Goal: Task Accomplishment & Management: Complete application form

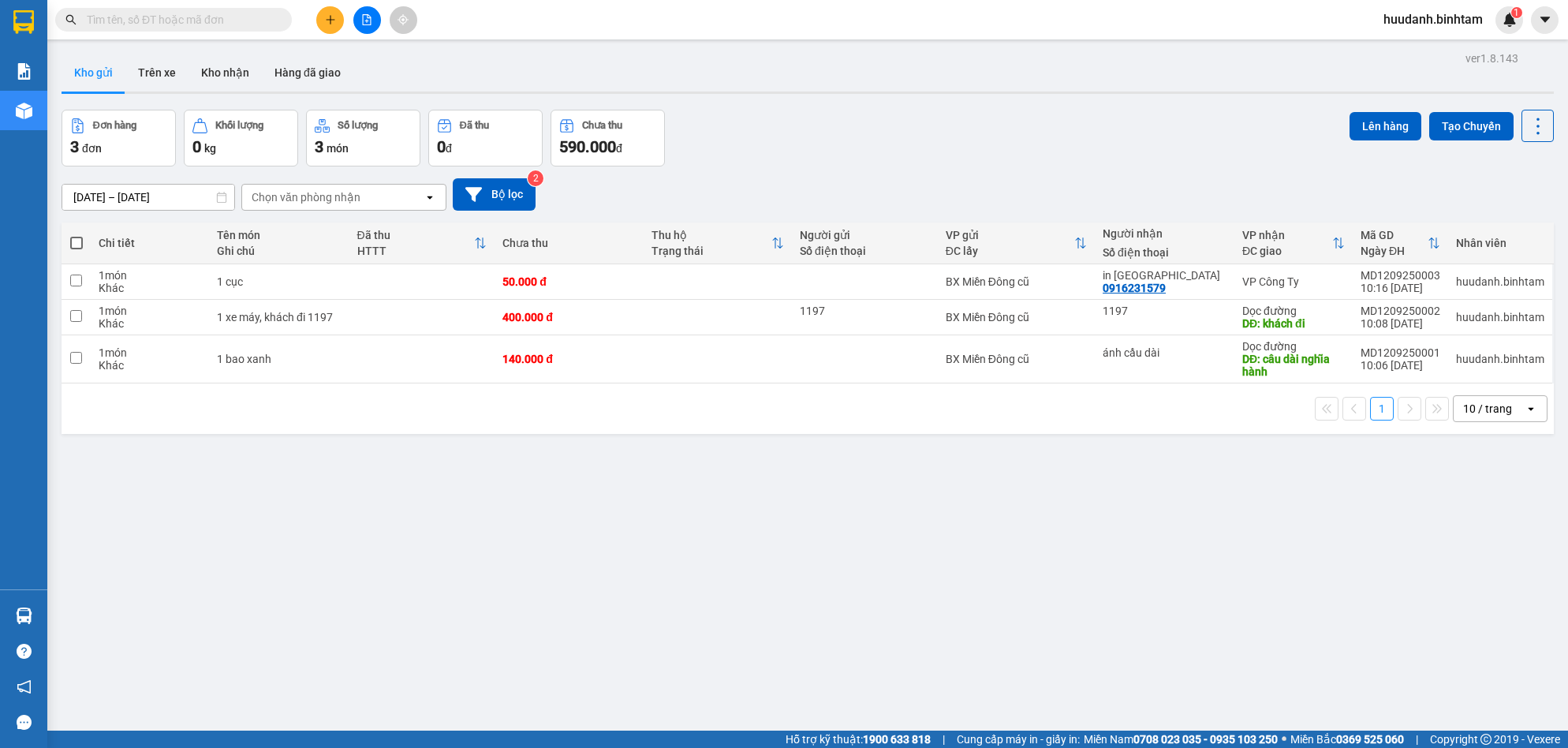
click at [347, 14] on div at bounding box center [367, 20] width 118 height 28
click at [339, 21] on button at bounding box center [330, 20] width 28 height 28
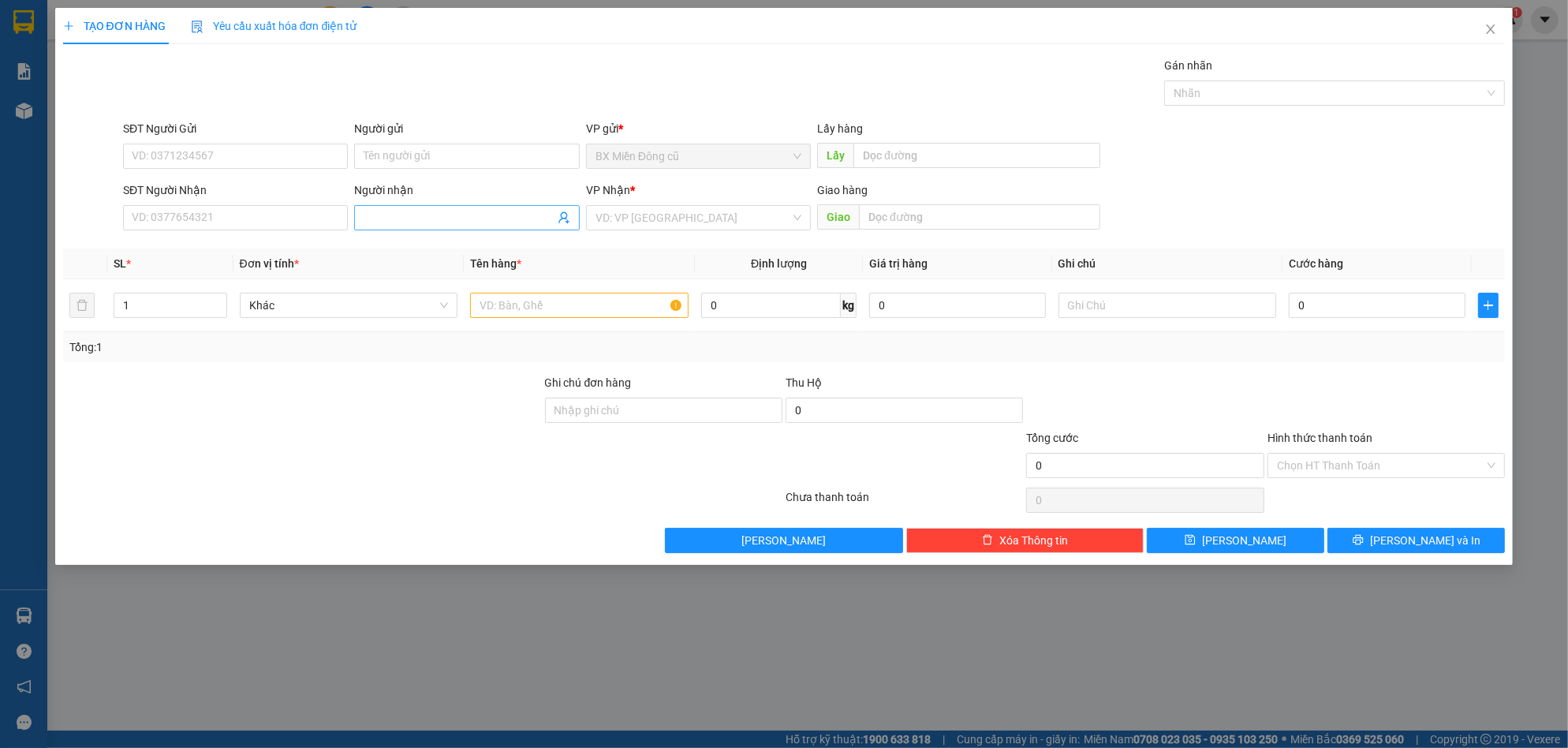
click at [382, 214] on input "Người nhận" at bounding box center [459, 218] width 190 height 17
paste input "ẩu"
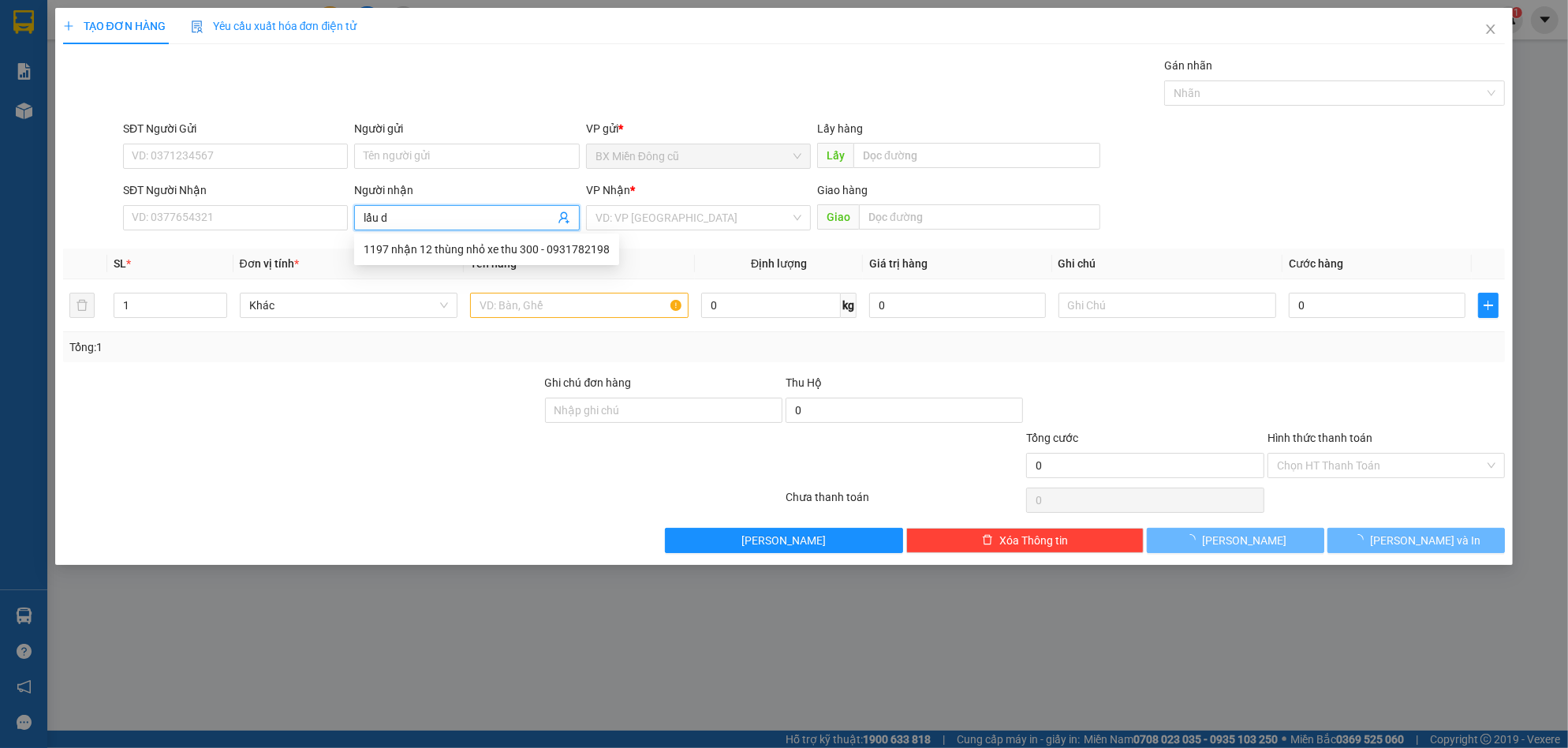
paste input "ê"
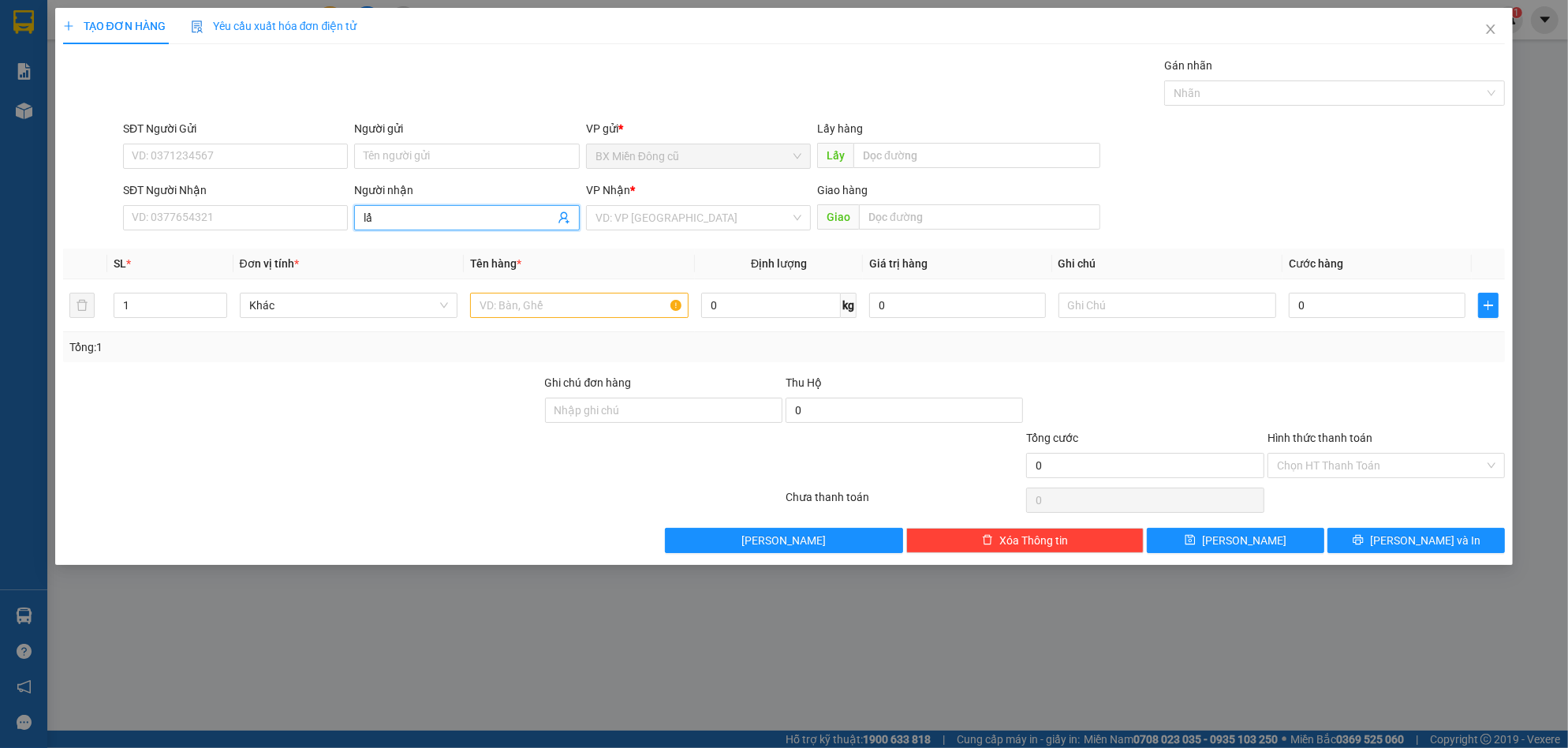
type input "l"
type input "d"
paste input "đ"
paste input "ào"
type input "đào"
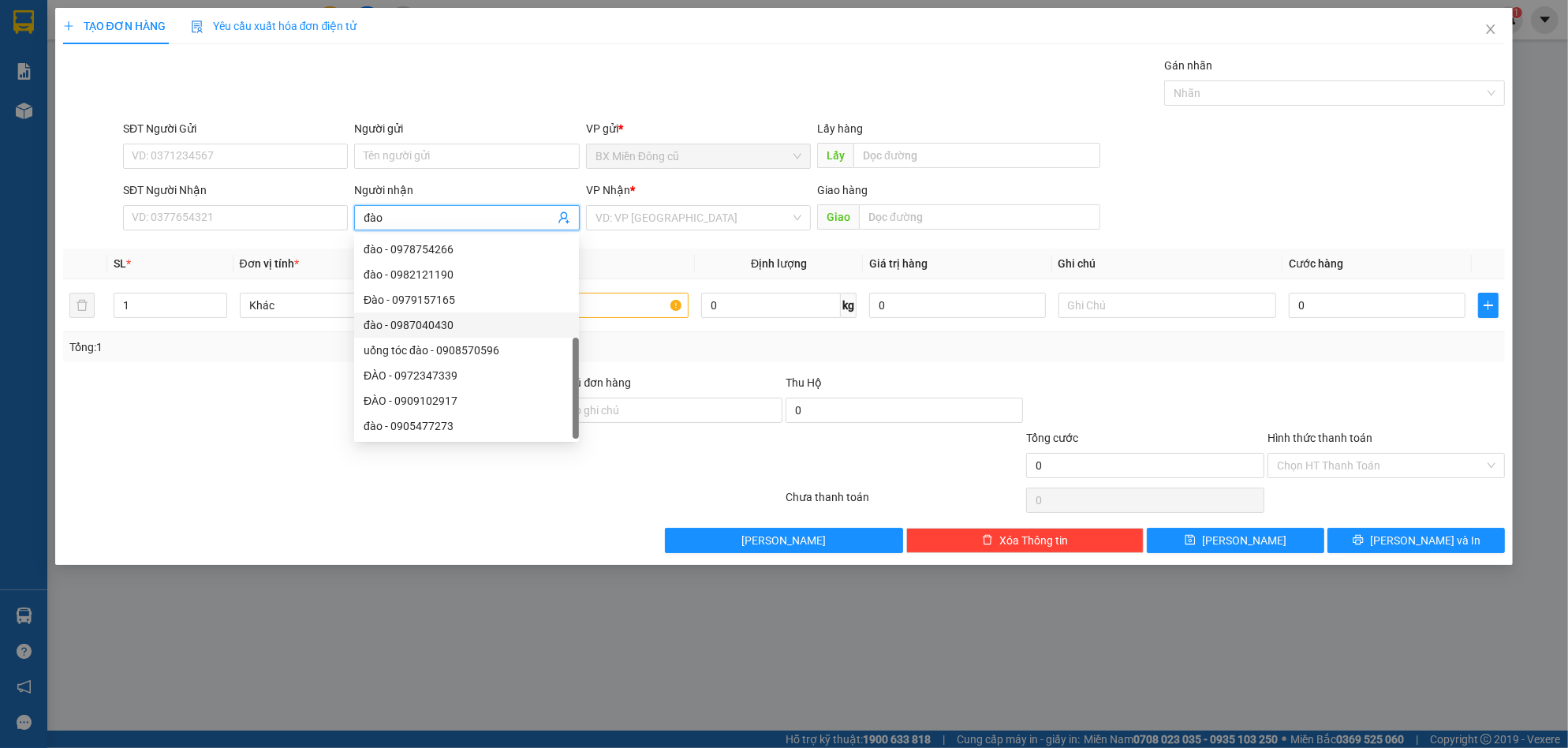
scroll to position [25, 0]
click at [435, 427] on div "ĐÀO - 0947787578" at bounding box center [467, 426] width 205 height 17
type input "0947787578"
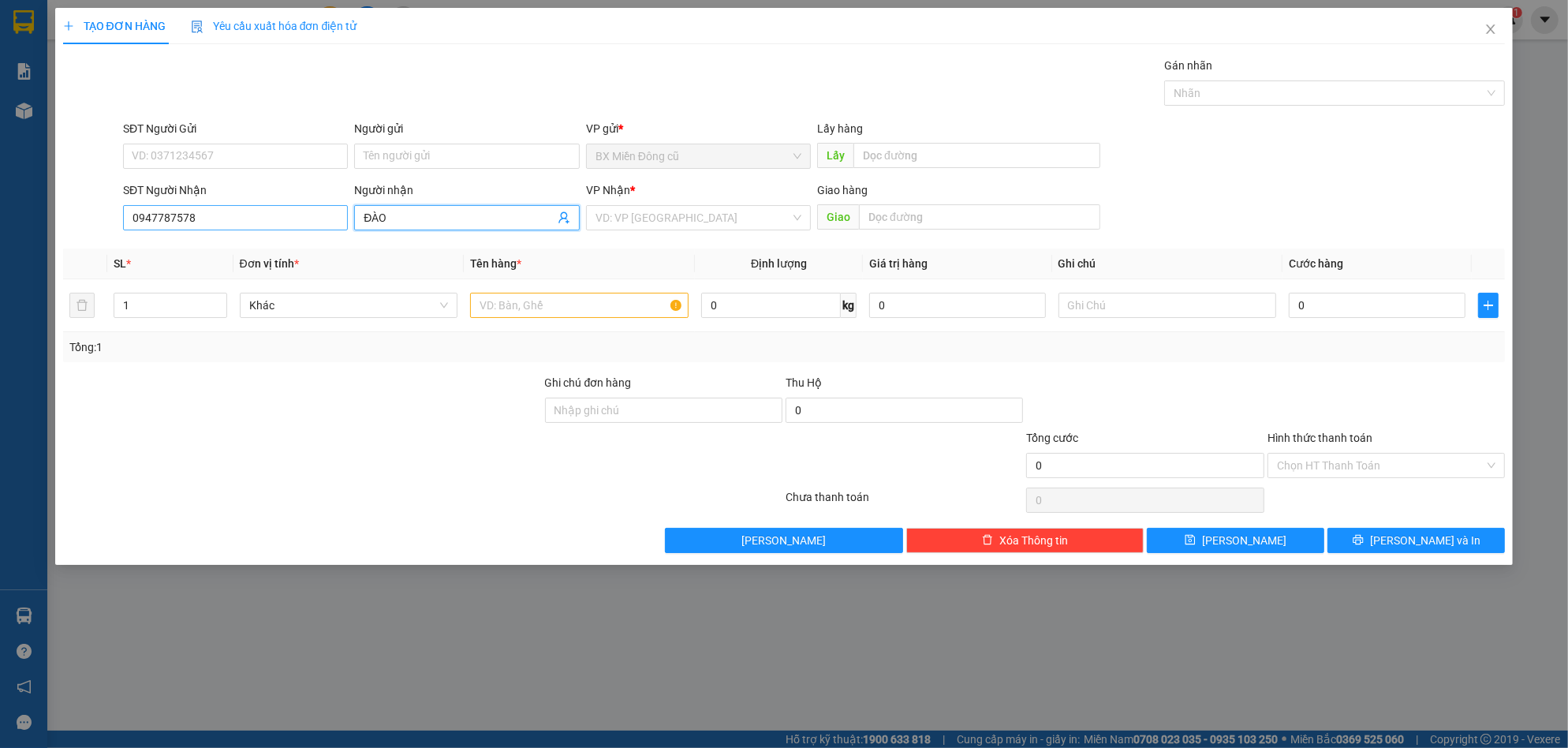
type input "ĐÀO"
click at [274, 229] on input "0947787578" at bounding box center [235, 218] width 225 height 25
click at [453, 220] on input "ĐÀO" at bounding box center [459, 218] width 190 height 17
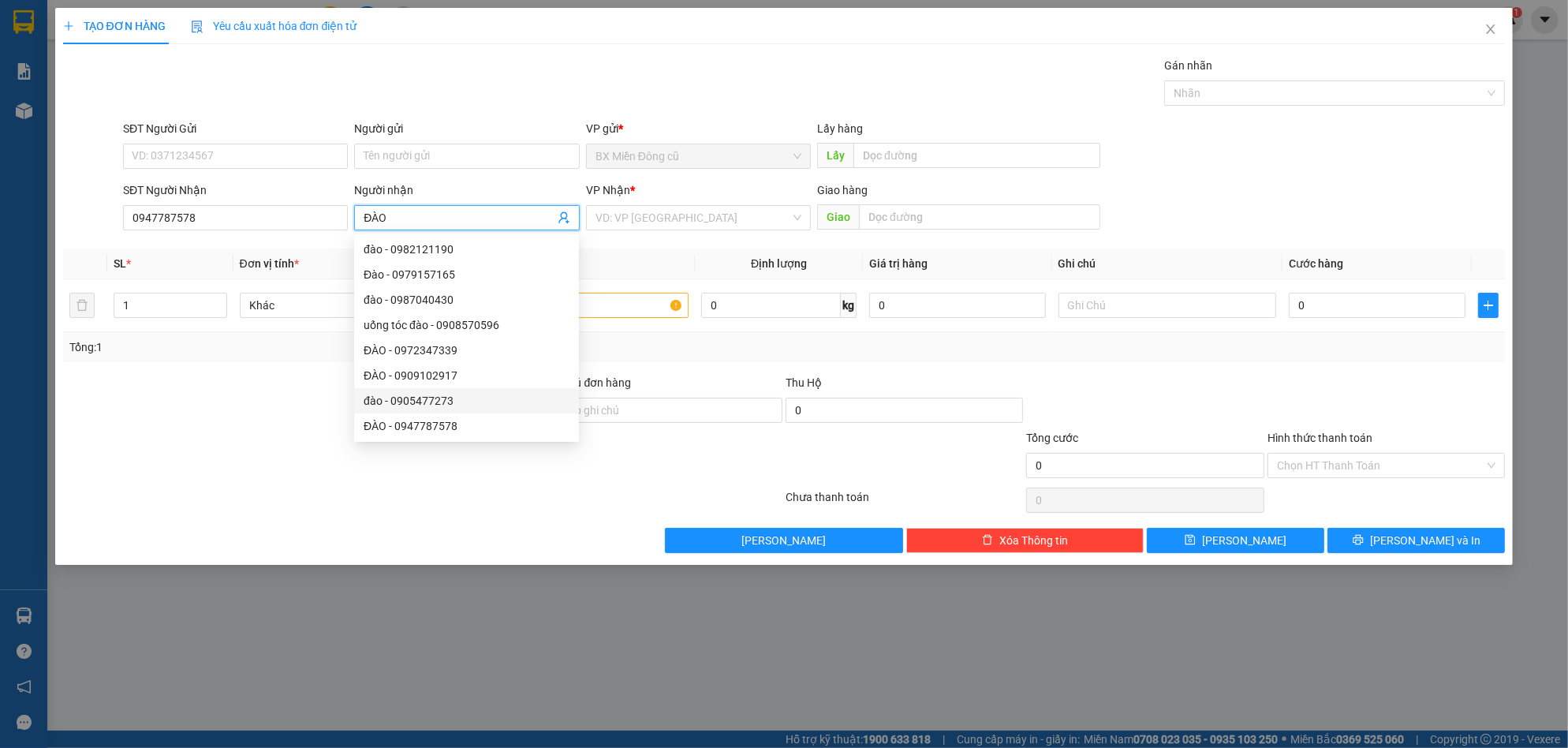
click at [474, 394] on div "đào - 0905477273" at bounding box center [467, 401] width 205 height 17
type input "0905477273"
type input "đào"
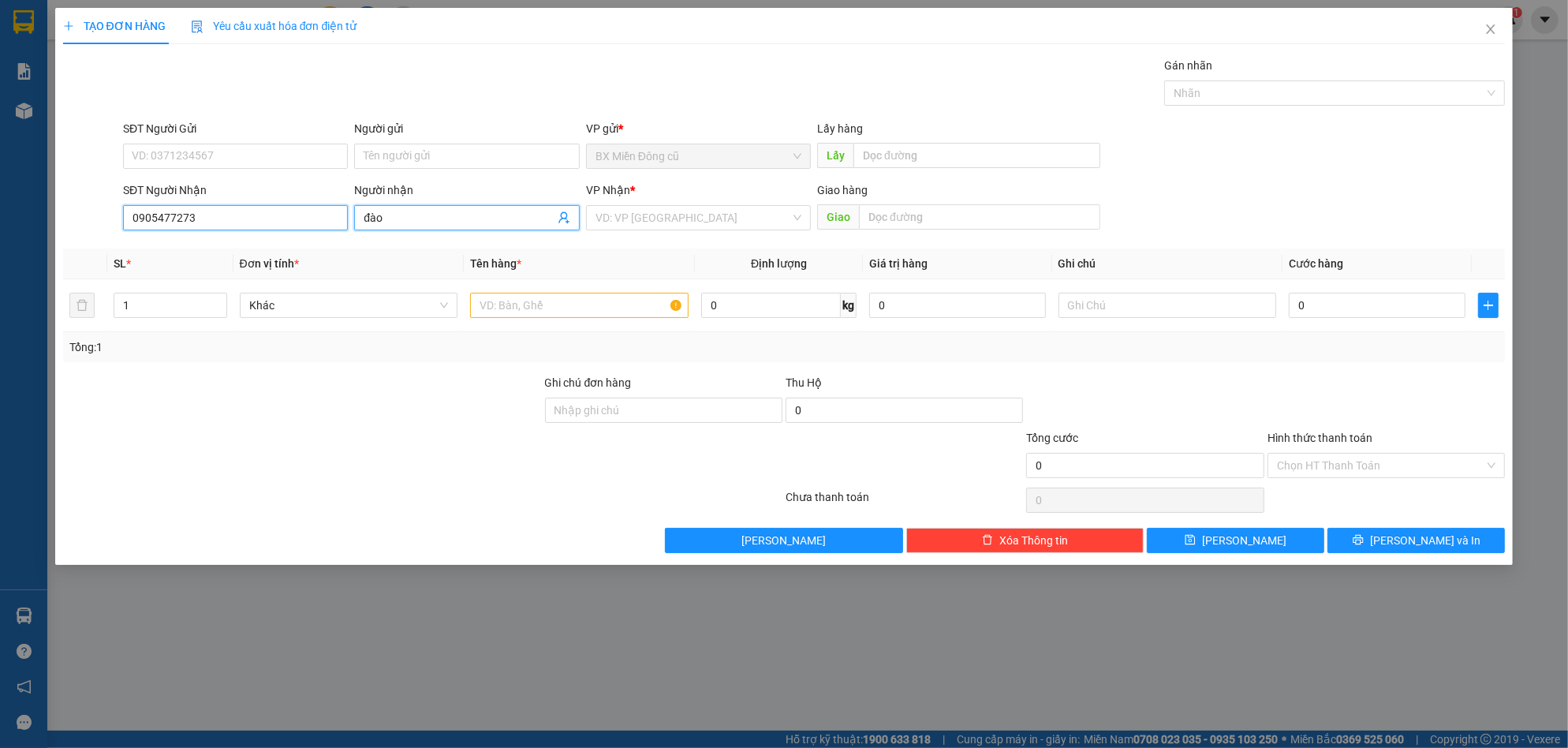
click at [293, 218] on input "0905477273" at bounding box center [235, 218] width 225 height 25
type input "0905477273"
click at [265, 243] on div "0905477273 - đào" at bounding box center [235, 249] width 205 height 17
type input "sa huỳnh"
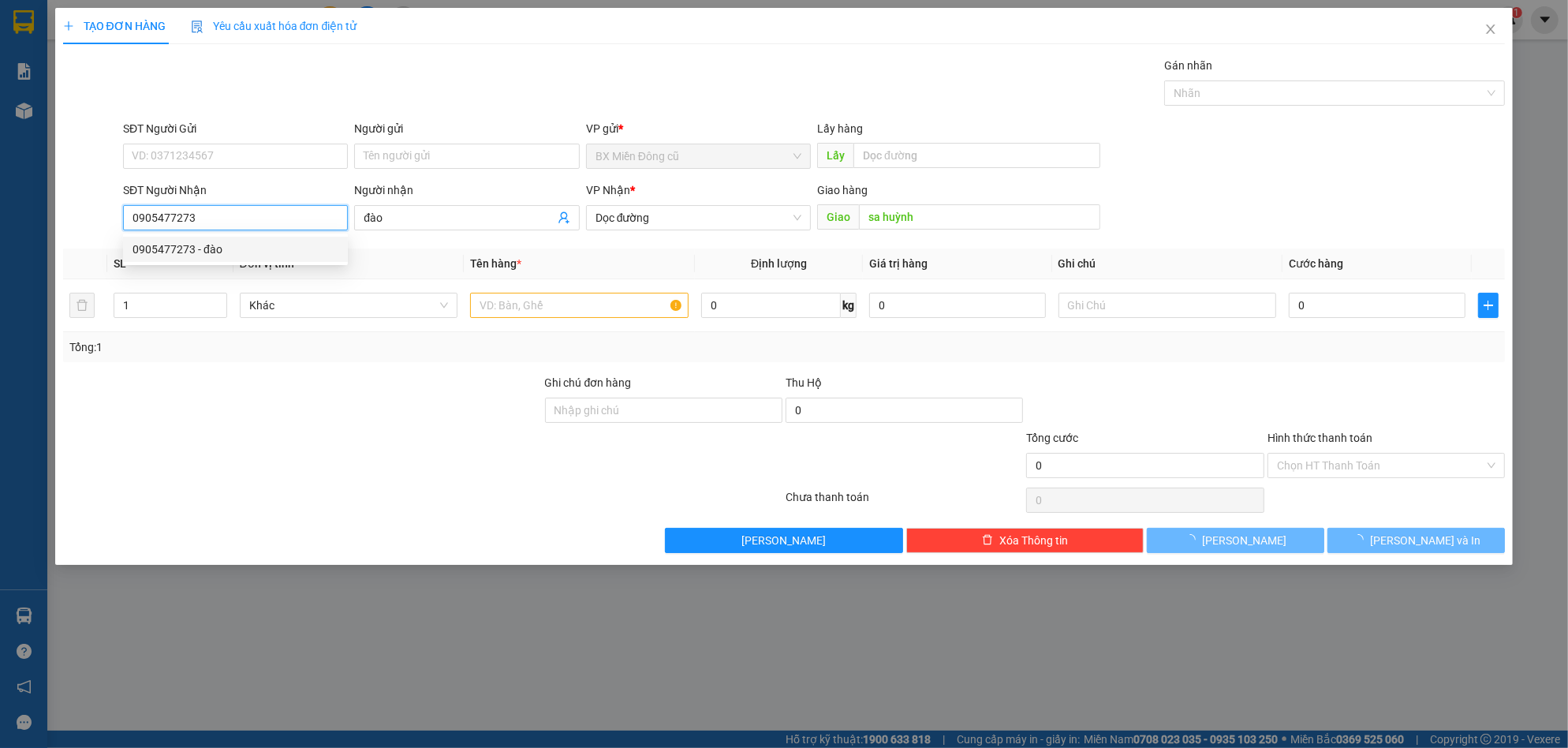
type input "120.000"
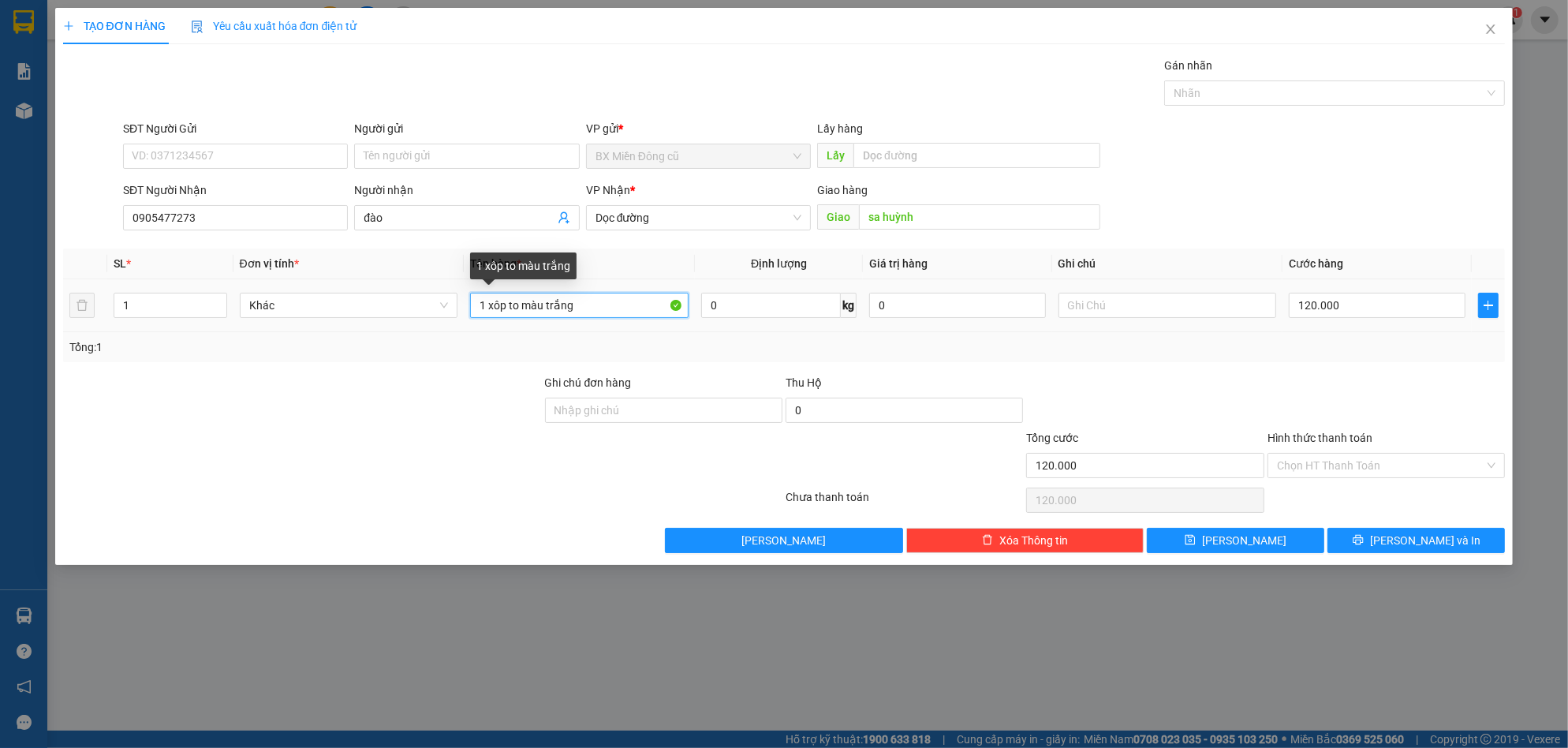
click at [599, 312] on input "1 xôp to màu trắng" at bounding box center [579, 305] width 219 height 25
paste input "ục"
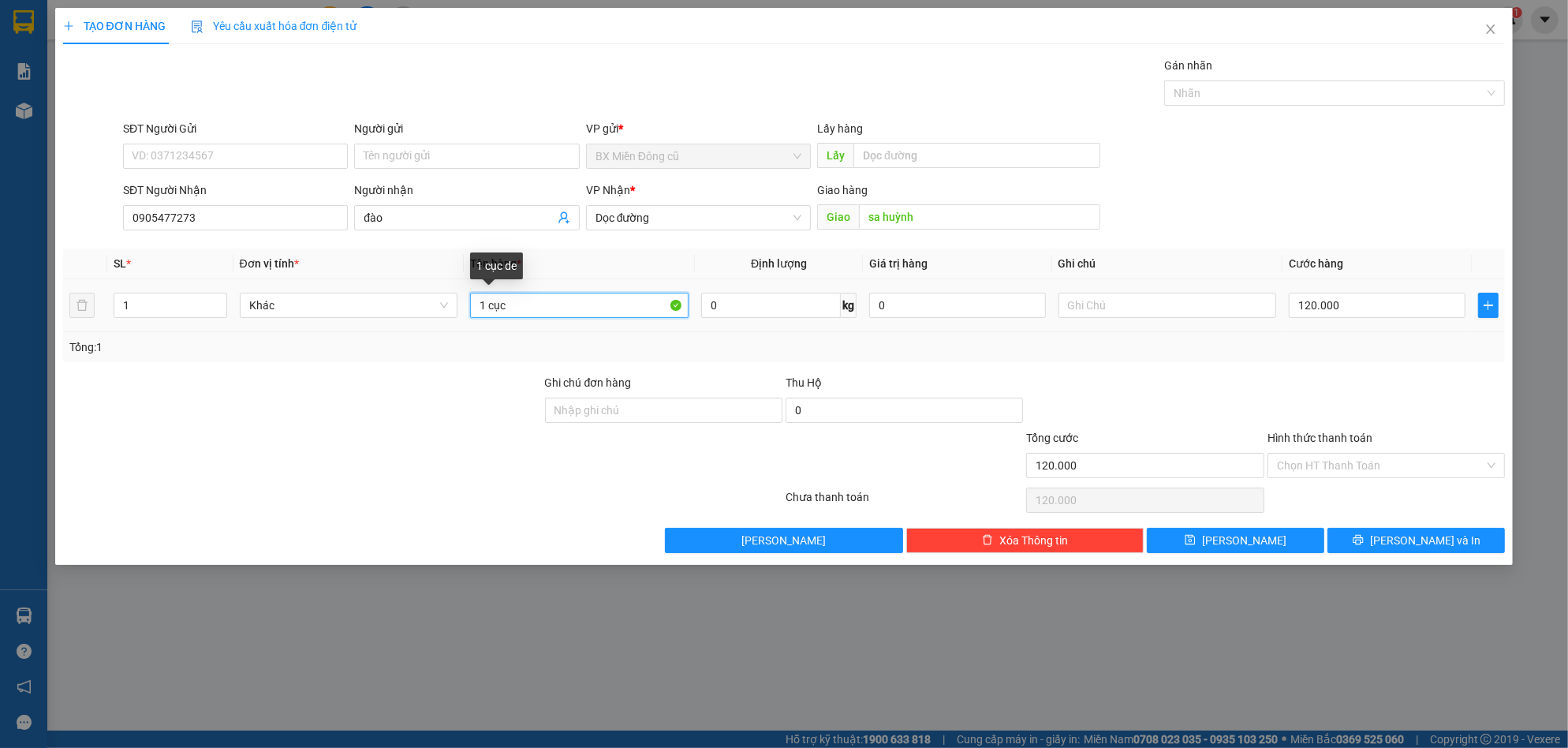
paste input "đen"
paste input "ông"
paste input "đông"
paste input "ạnh"
type input "1 cục đen đông lạnh"
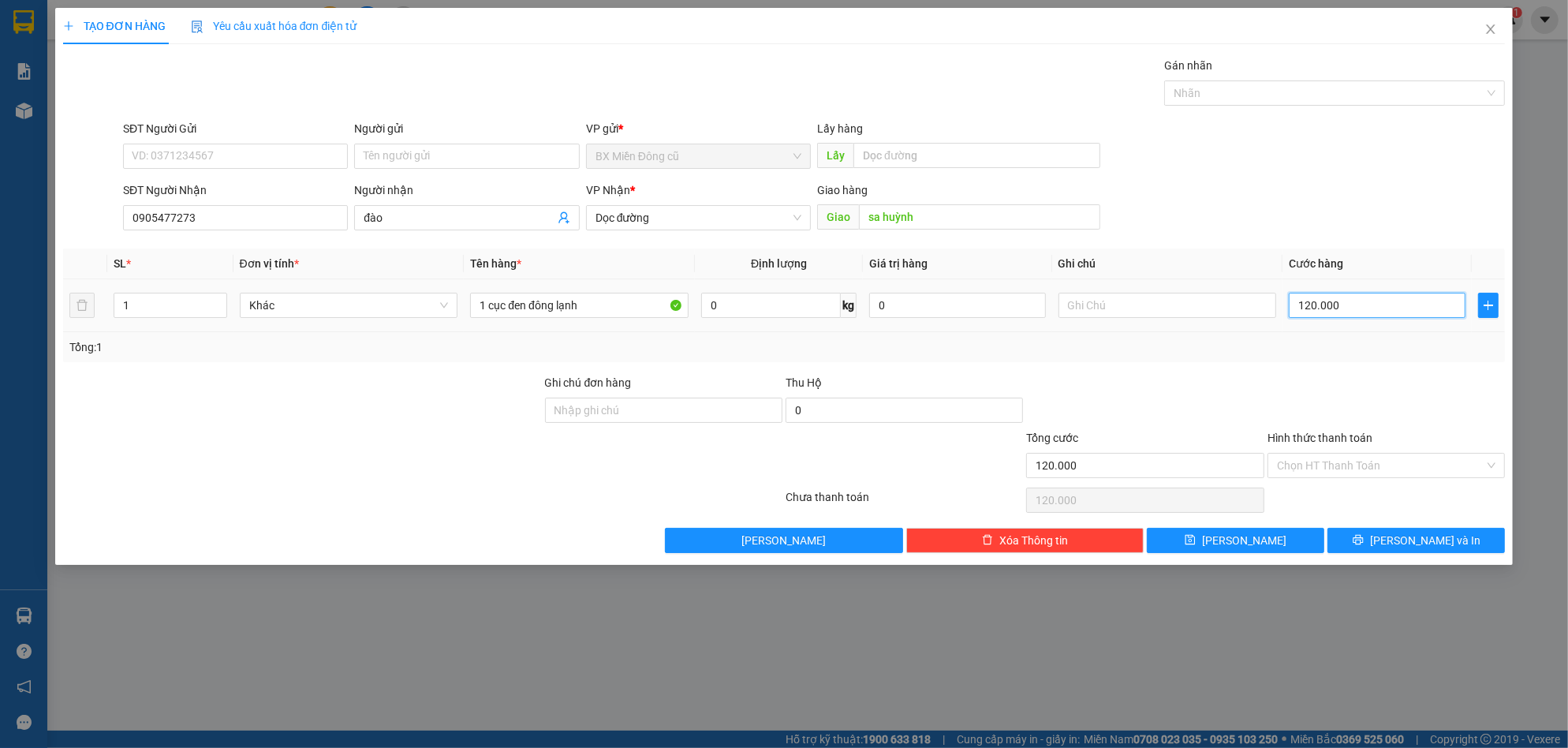
click at [1398, 312] on input "120.000" at bounding box center [1376, 305] width 177 height 25
click at [1402, 540] on button "[PERSON_NAME] và In" at bounding box center [1417, 540] width 178 height 25
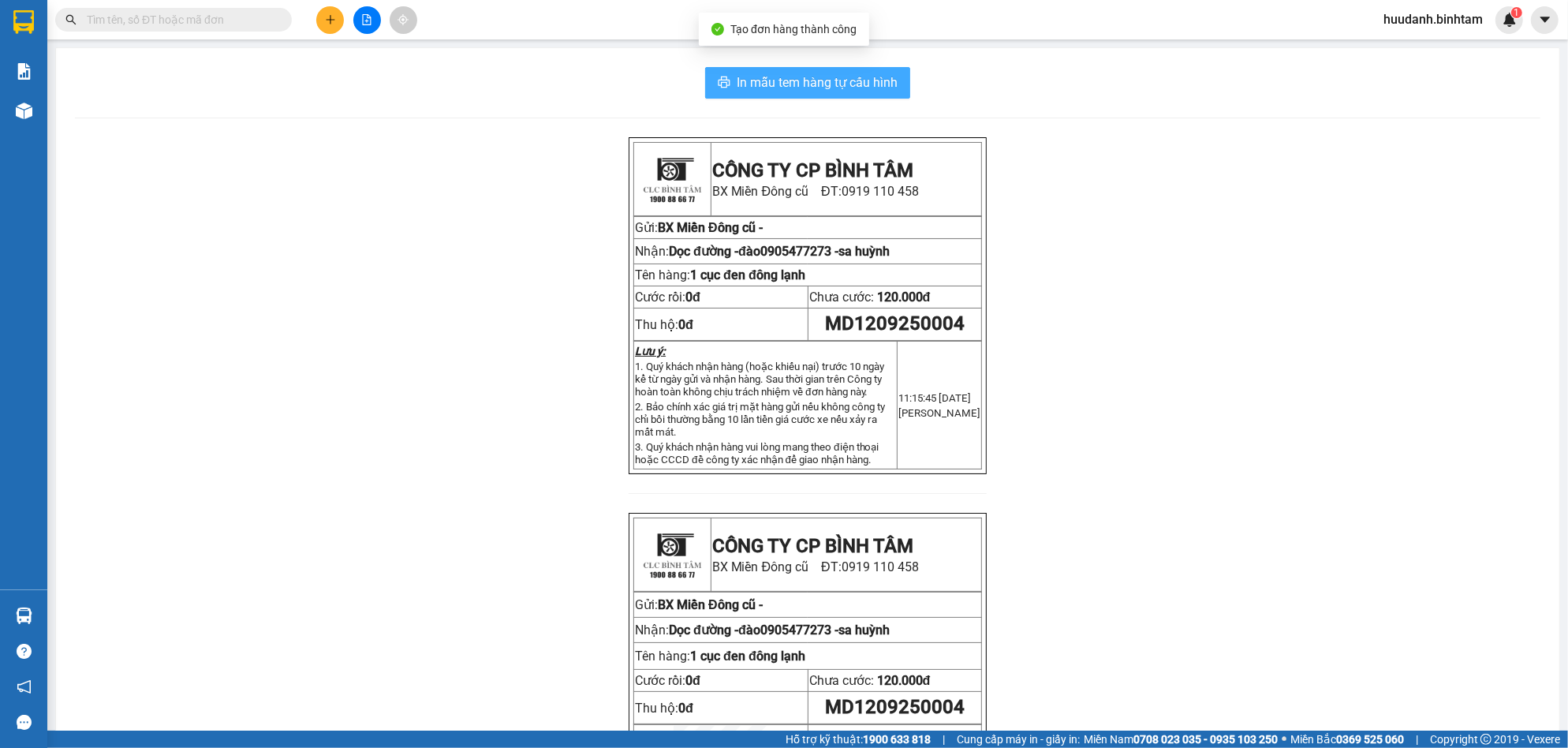
click at [854, 92] on span "In mẫu tem hàng tự cấu hình" at bounding box center [817, 82] width 161 height 20
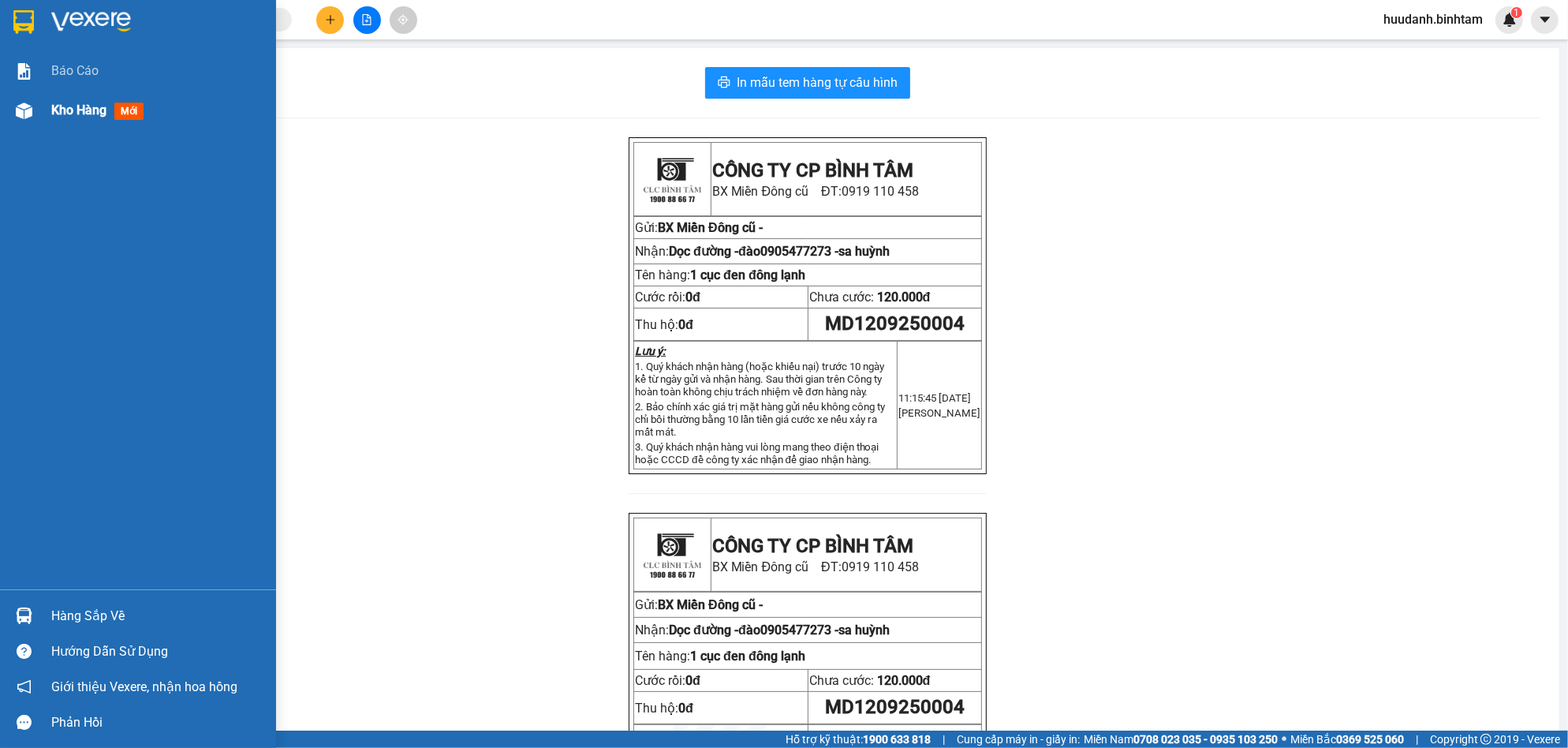
click at [66, 115] on span "Kho hàng" at bounding box center [78, 110] width 55 height 15
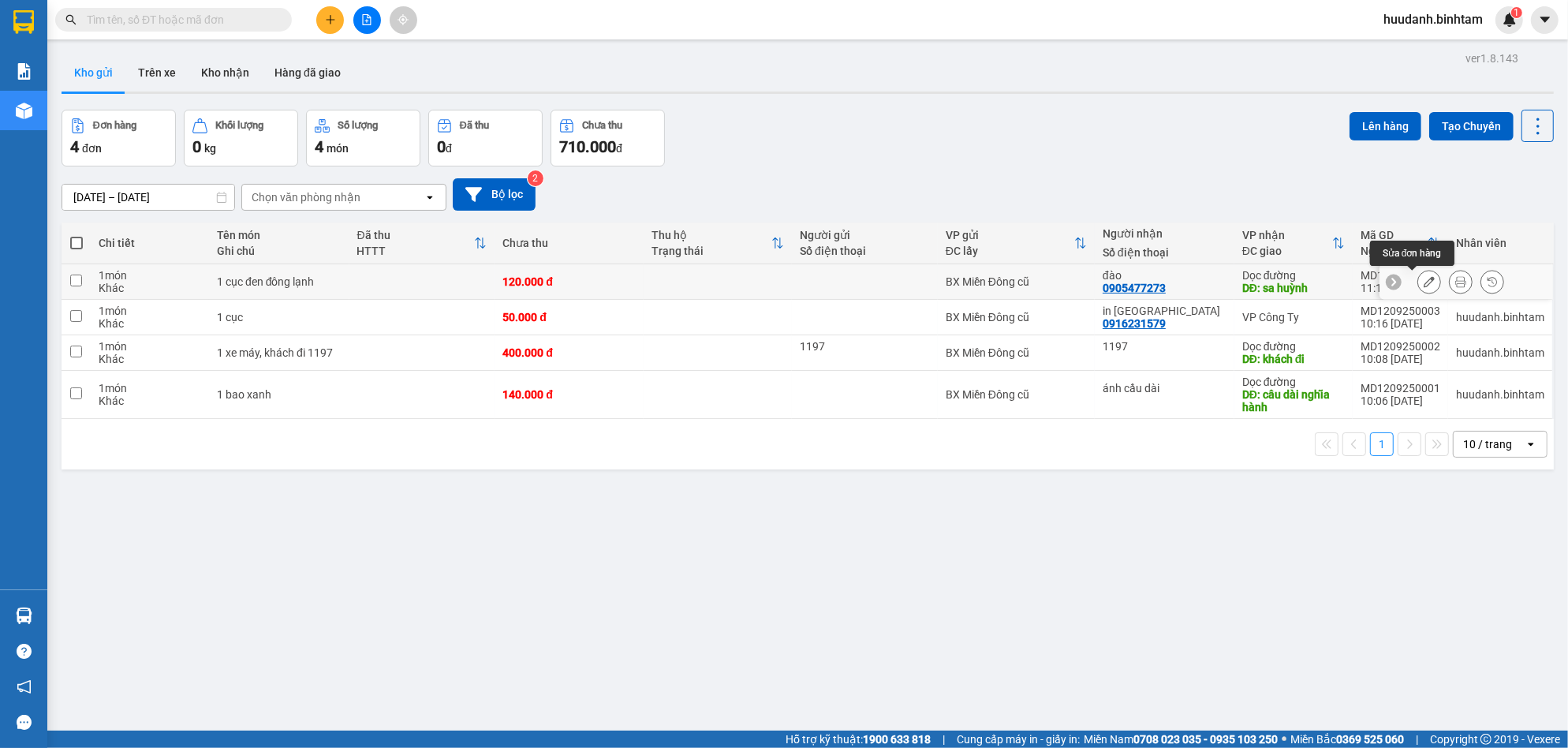
click at [1423, 277] on icon at bounding box center [1429, 281] width 11 height 11
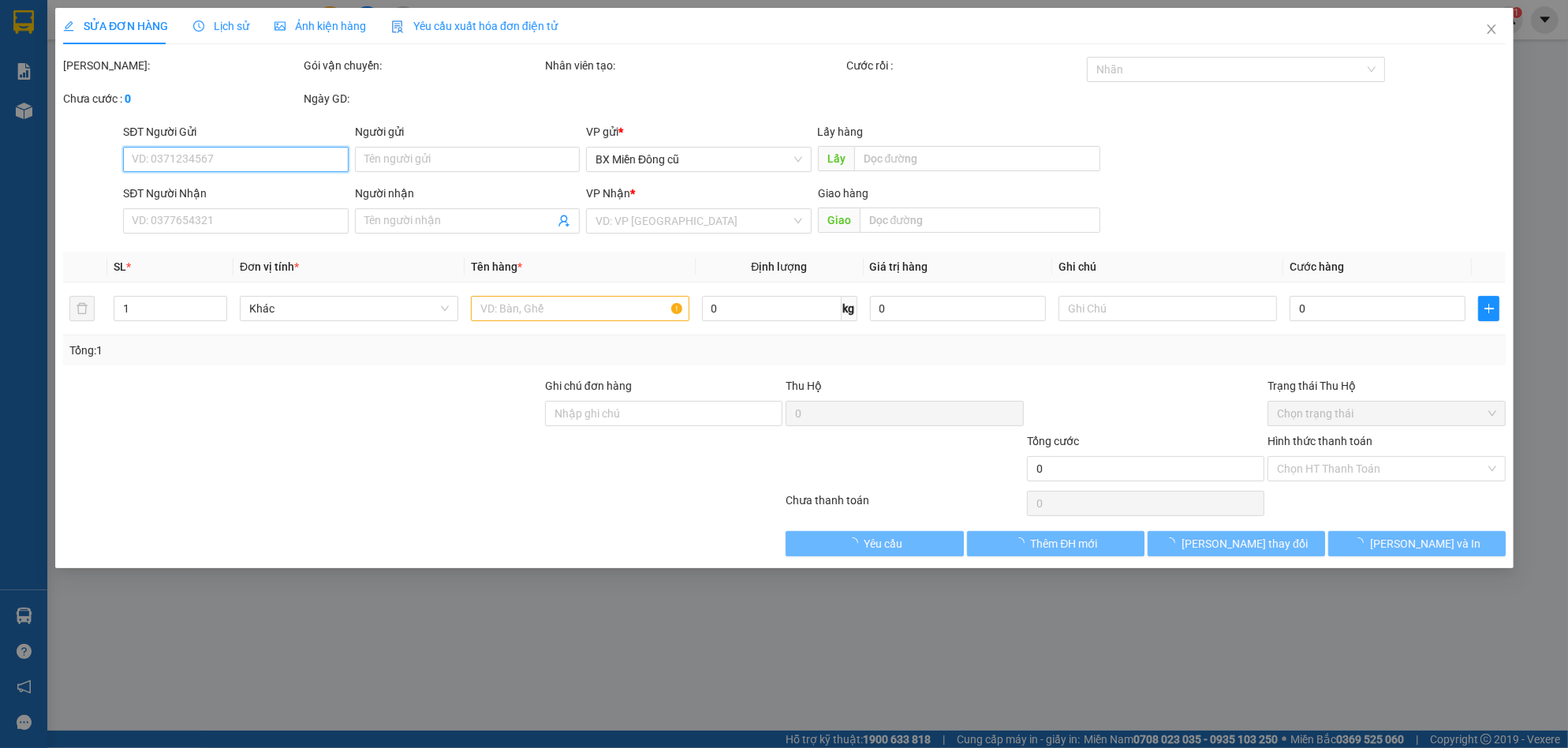
type input "0905477273"
type input "đào"
type input "sa huỳnh"
type input "120.000"
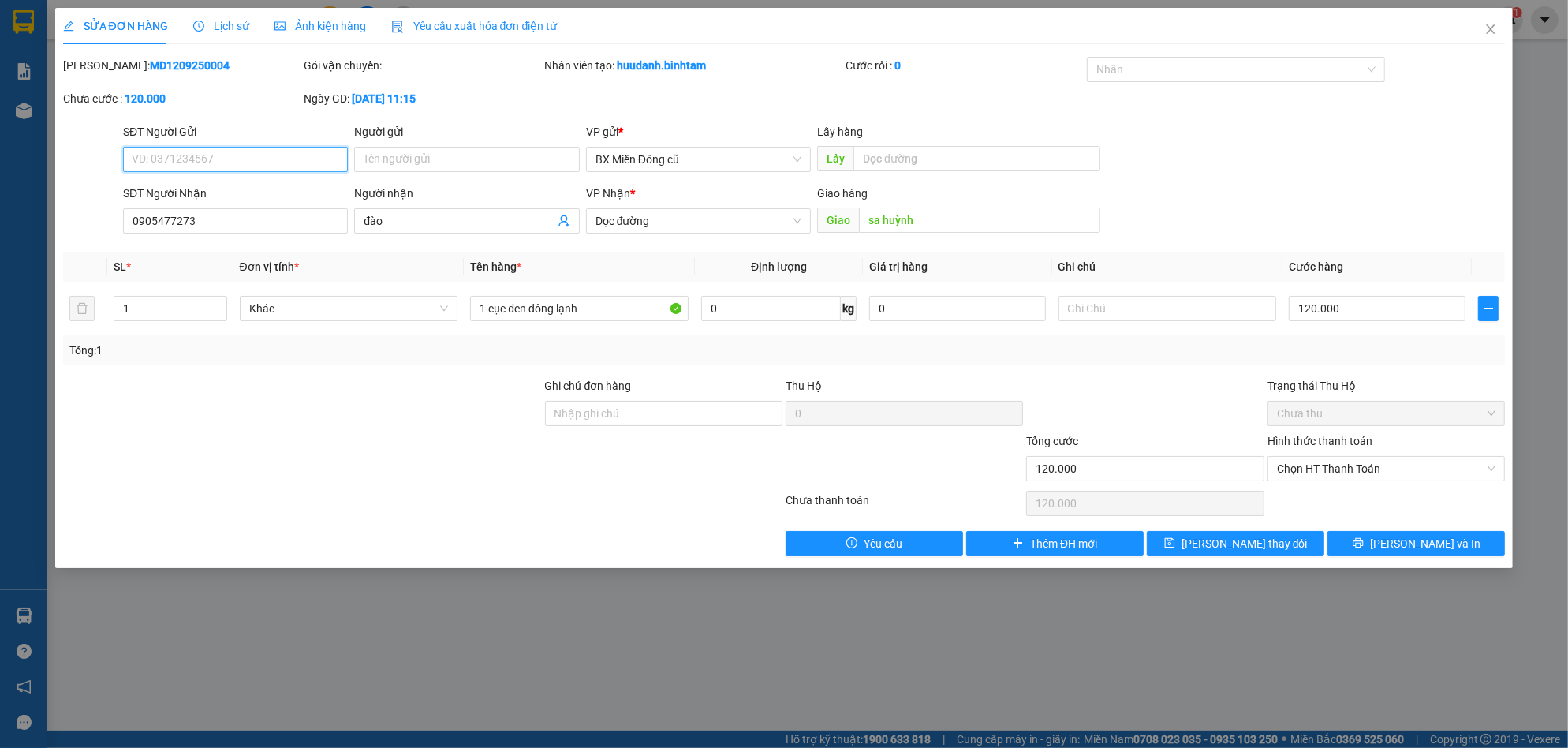
click at [296, 152] on input "SĐT Người Gửi" at bounding box center [235, 159] width 225 height 25
type input "0938146702"
click at [1410, 549] on span "[PERSON_NAME] và In" at bounding box center [1425, 543] width 111 height 17
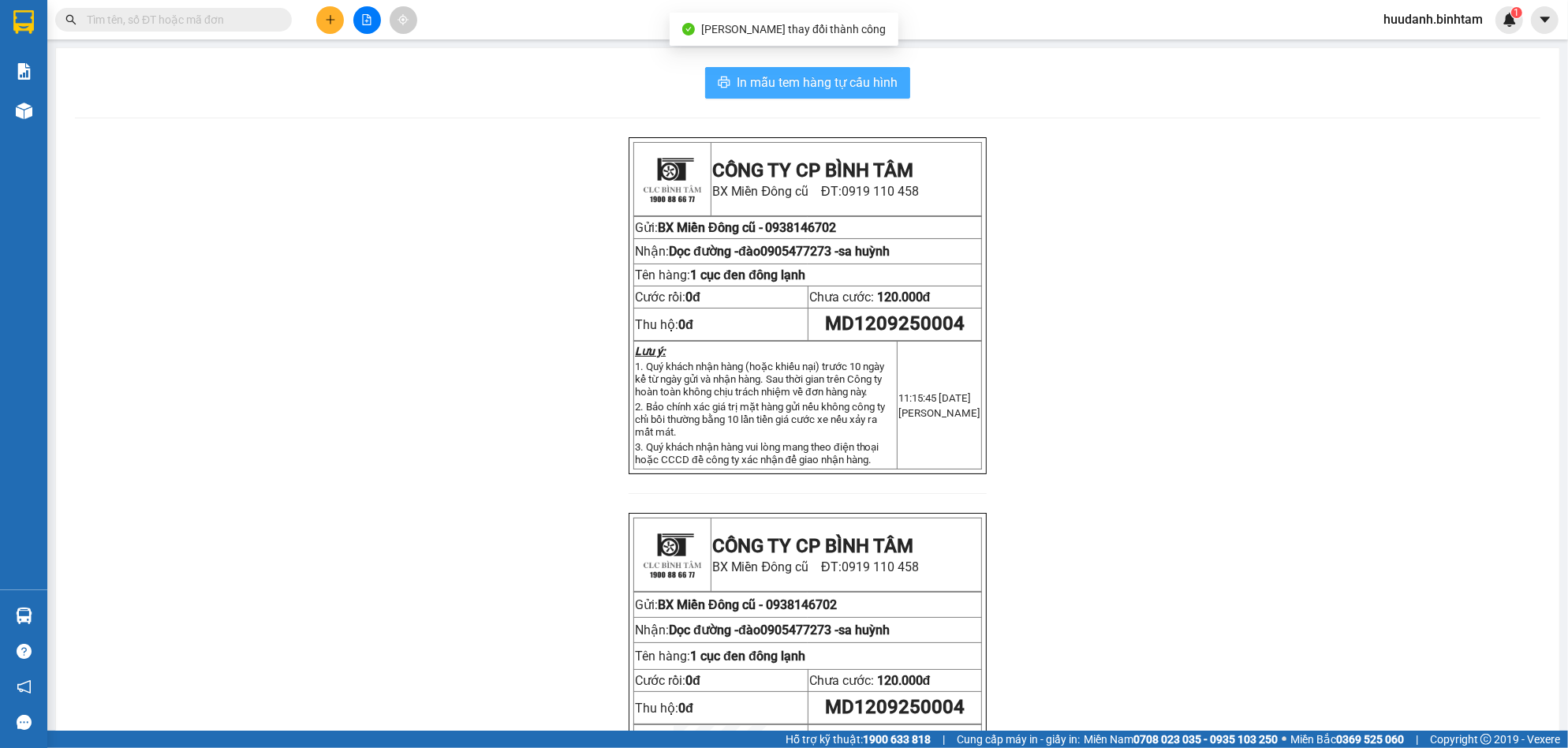
click at [872, 85] on span "In mẫu tem hàng tự cấu hình" at bounding box center [817, 82] width 161 height 20
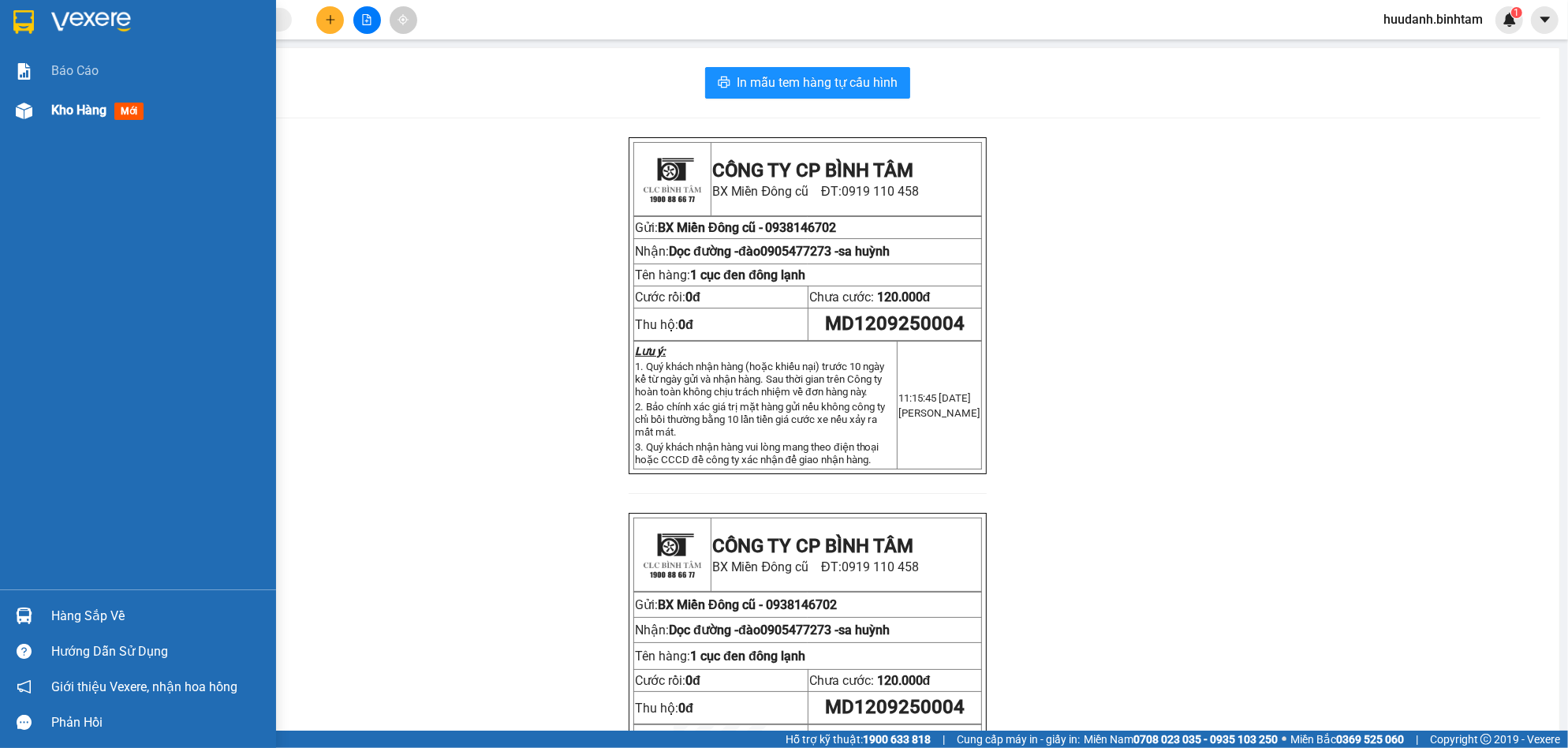
click at [64, 115] on span "Kho hàng" at bounding box center [78, 110] width 55 height 15
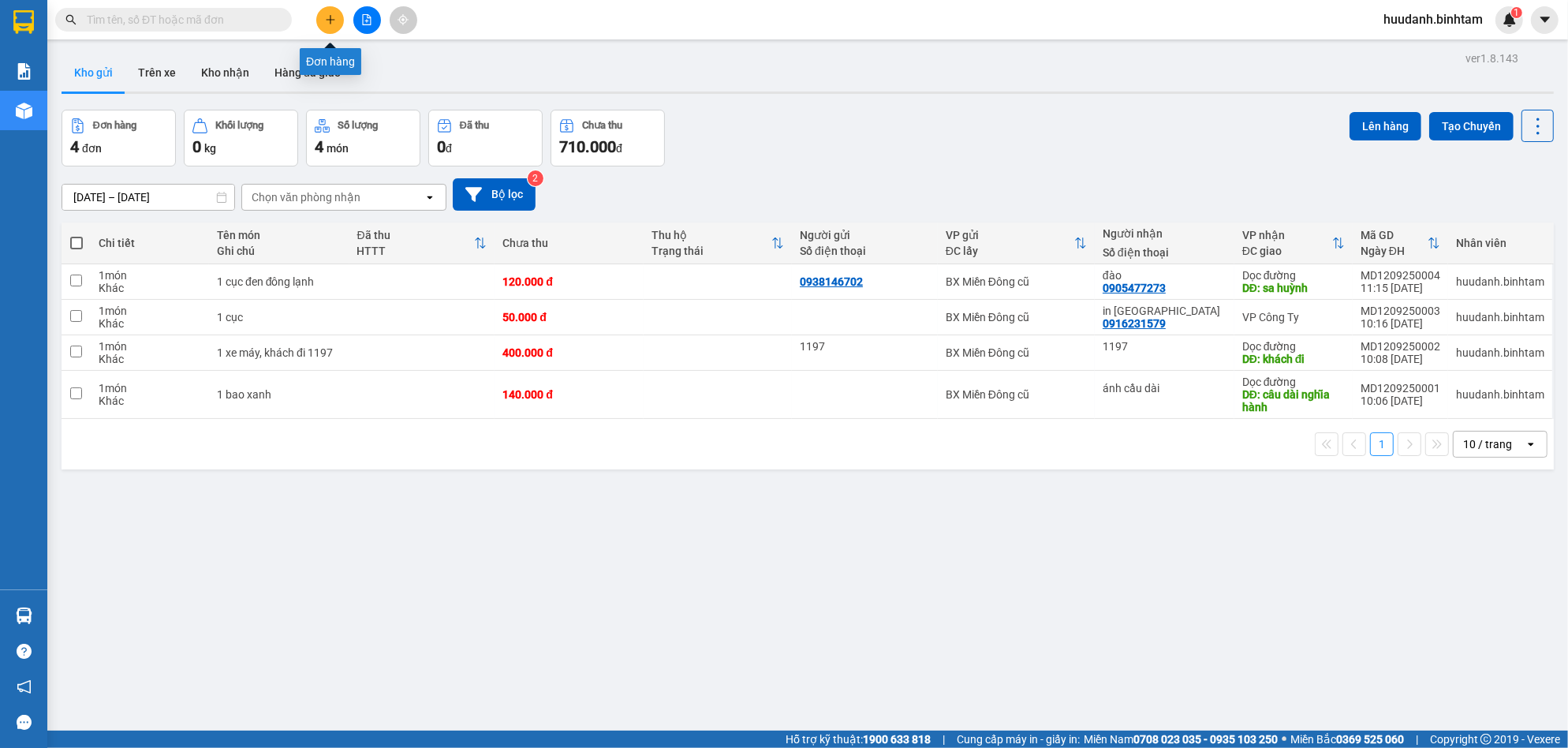
click at [330, 16] on icon "plus" at bounding box center [330, 19] width 11 height 11
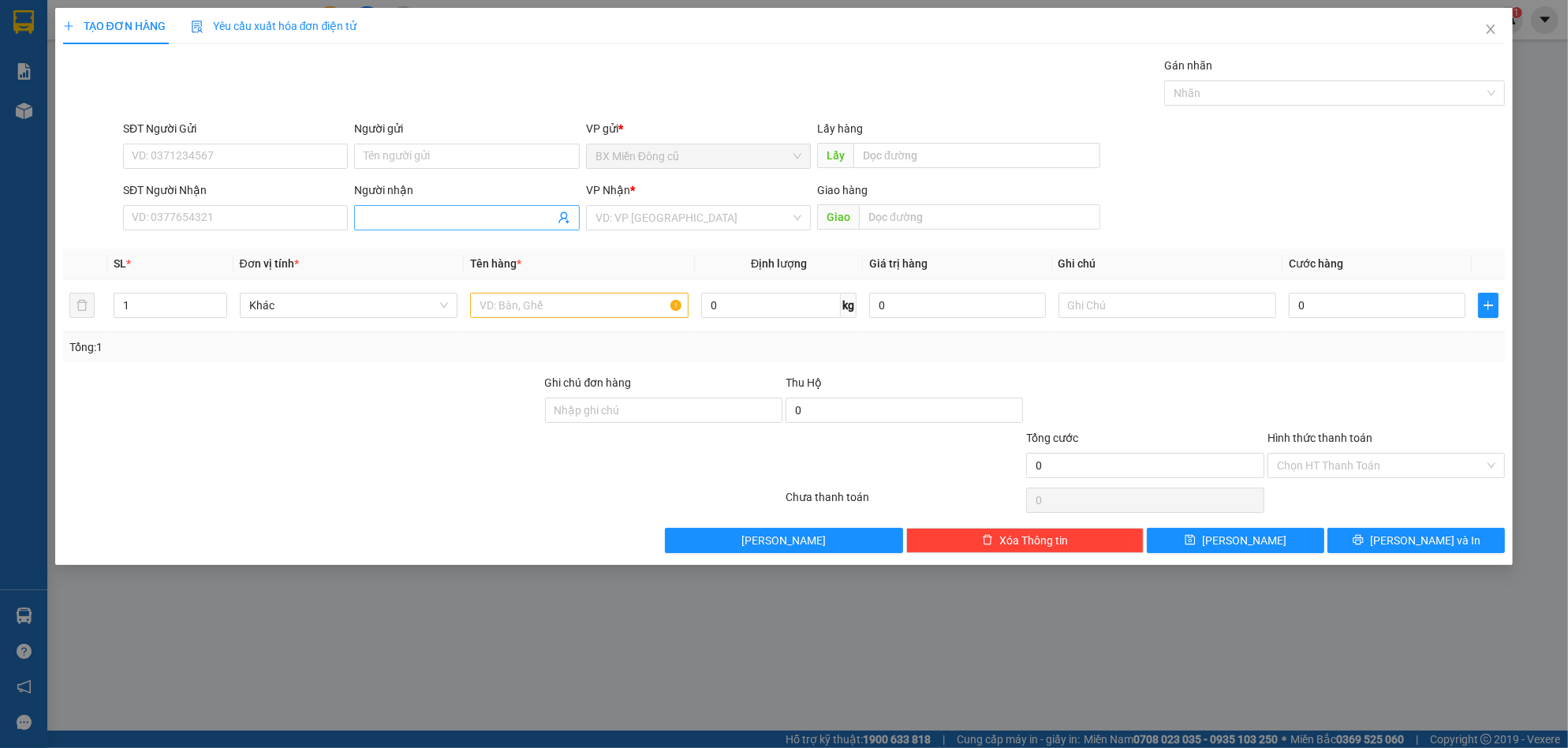
click at [412, 219] on input "Người nhận" at bounding box center [459, 218] width 190 height 17
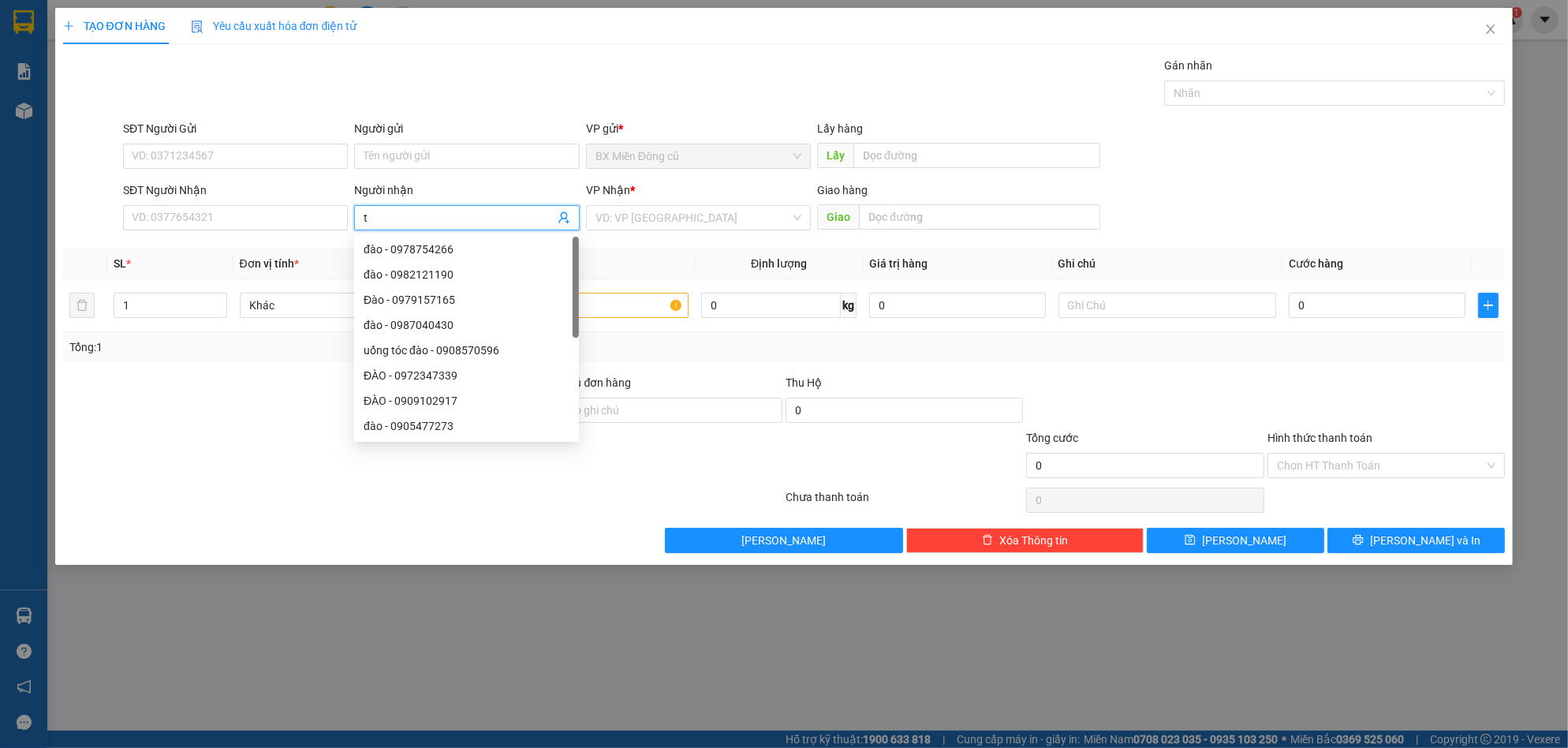
paste input "â"
paste input "ẩn"
type input "tẩn"
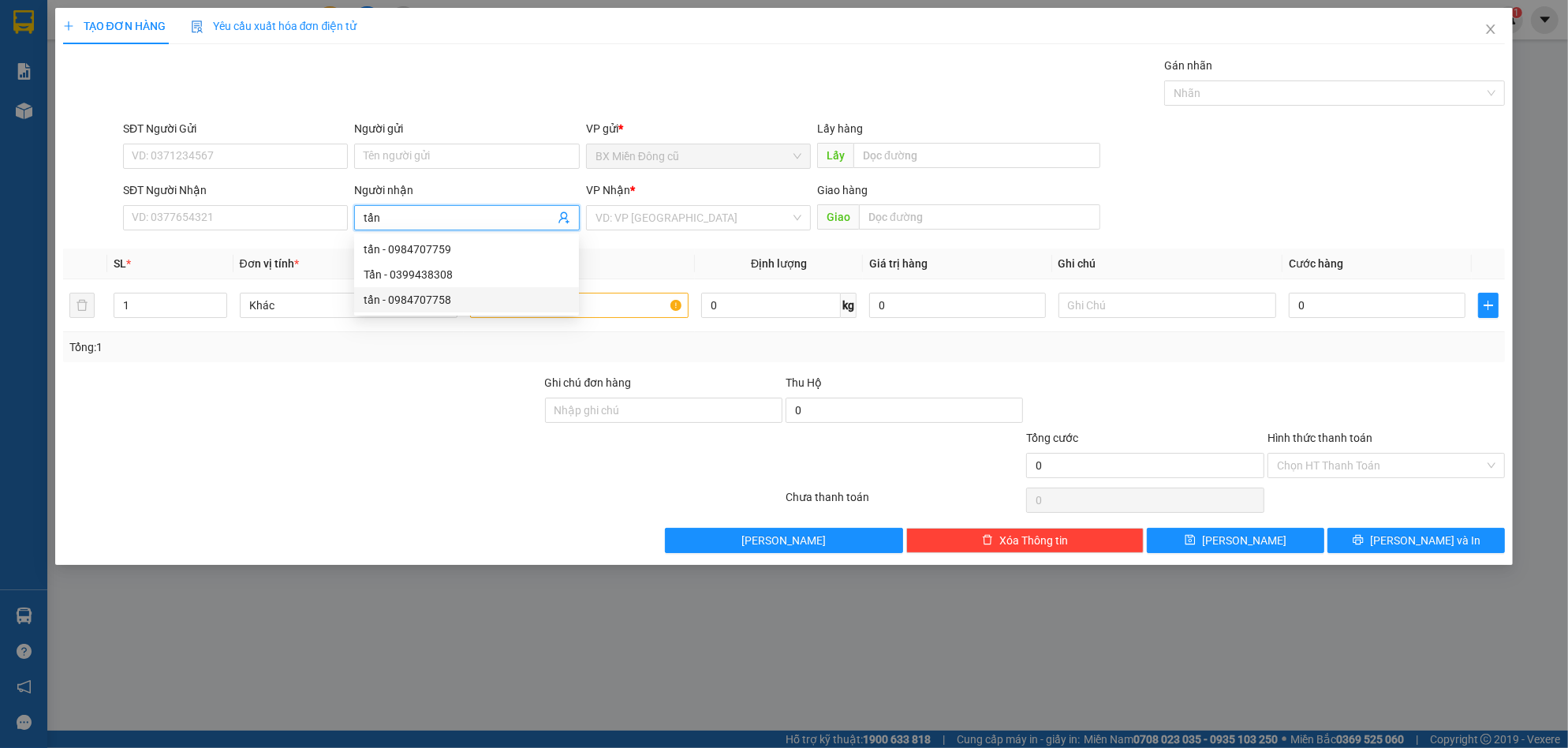
click at [436, 291] on div "tẩn - 0984707758" at bounding box center [467, 300] width 205 height 17
type input "0984707758"
type input "tẩn"
click at [627, 214] on input "search" at bounding box center [693, 217] width 195 height 24
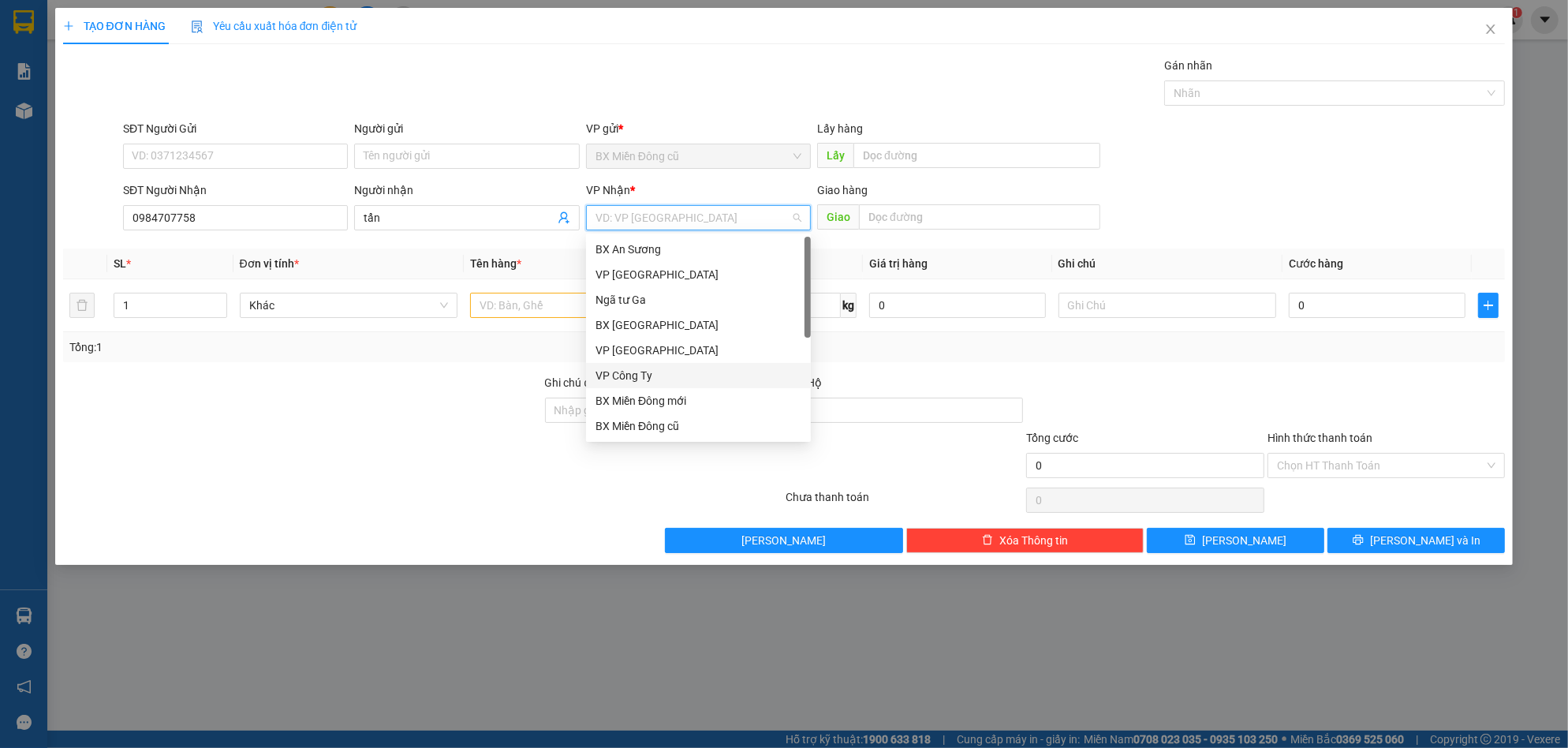
click at [637, 374] on div "VP Công Ty" at bounding box center [698, 375] width 205 height 17
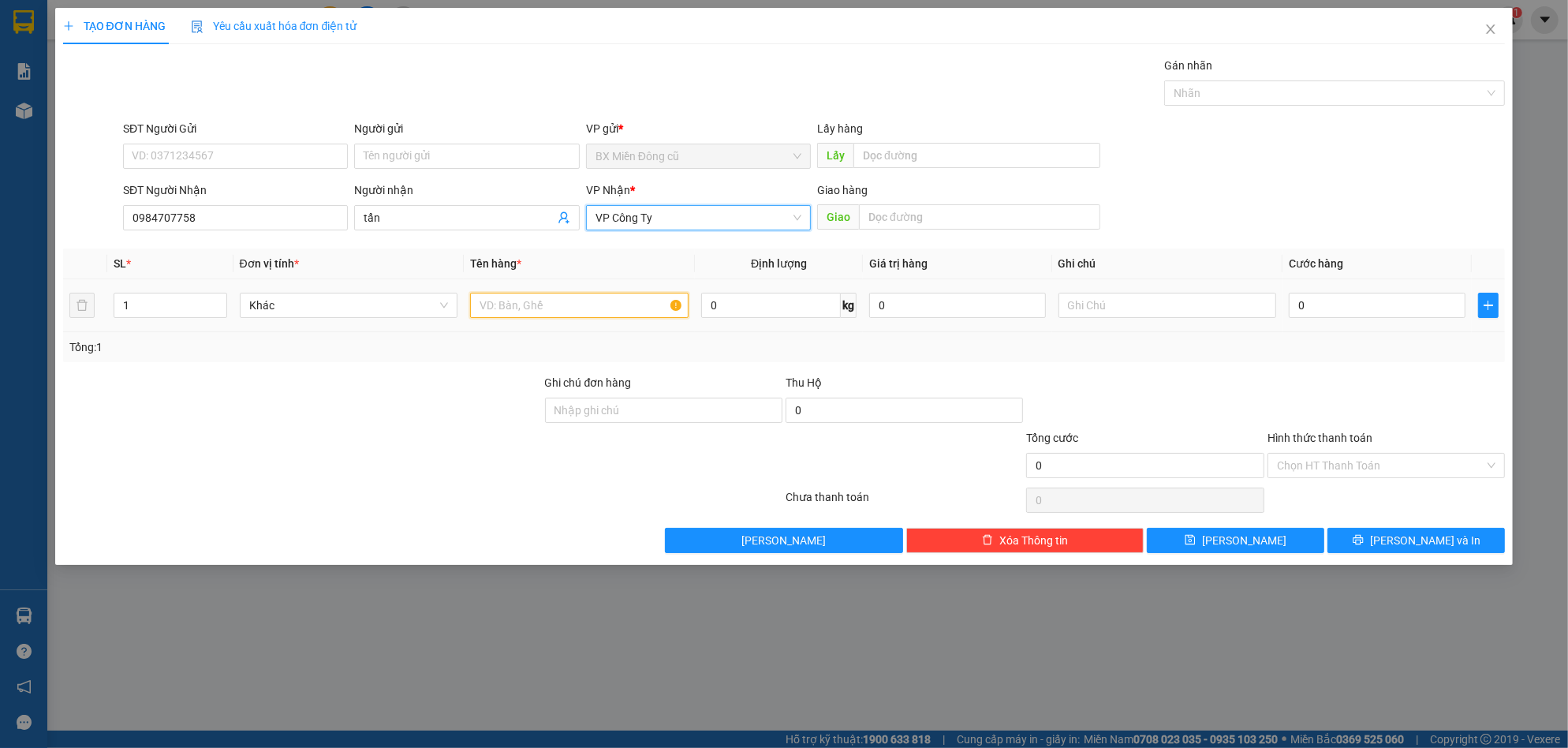
click at [624, 302] on input "text" at bounding box center [579, 305] width 219 height 25
type input "0"
paste input "ùng"
paste input "đ"
type input "1 thùng đen"
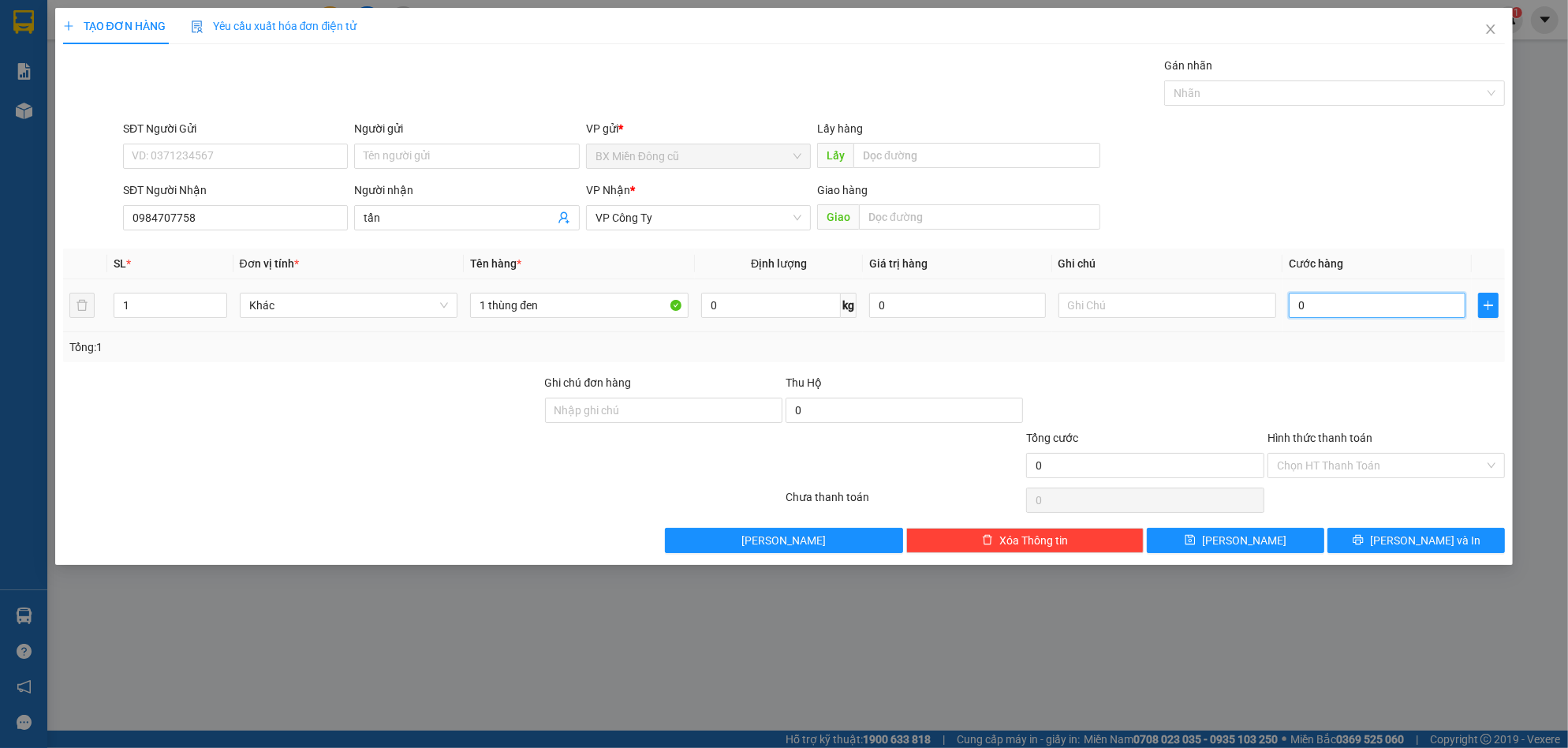
click at [1329, 298] on input "0" at bounding box center [1376, 305] width 177 height 25
type input "8"
type input "80"
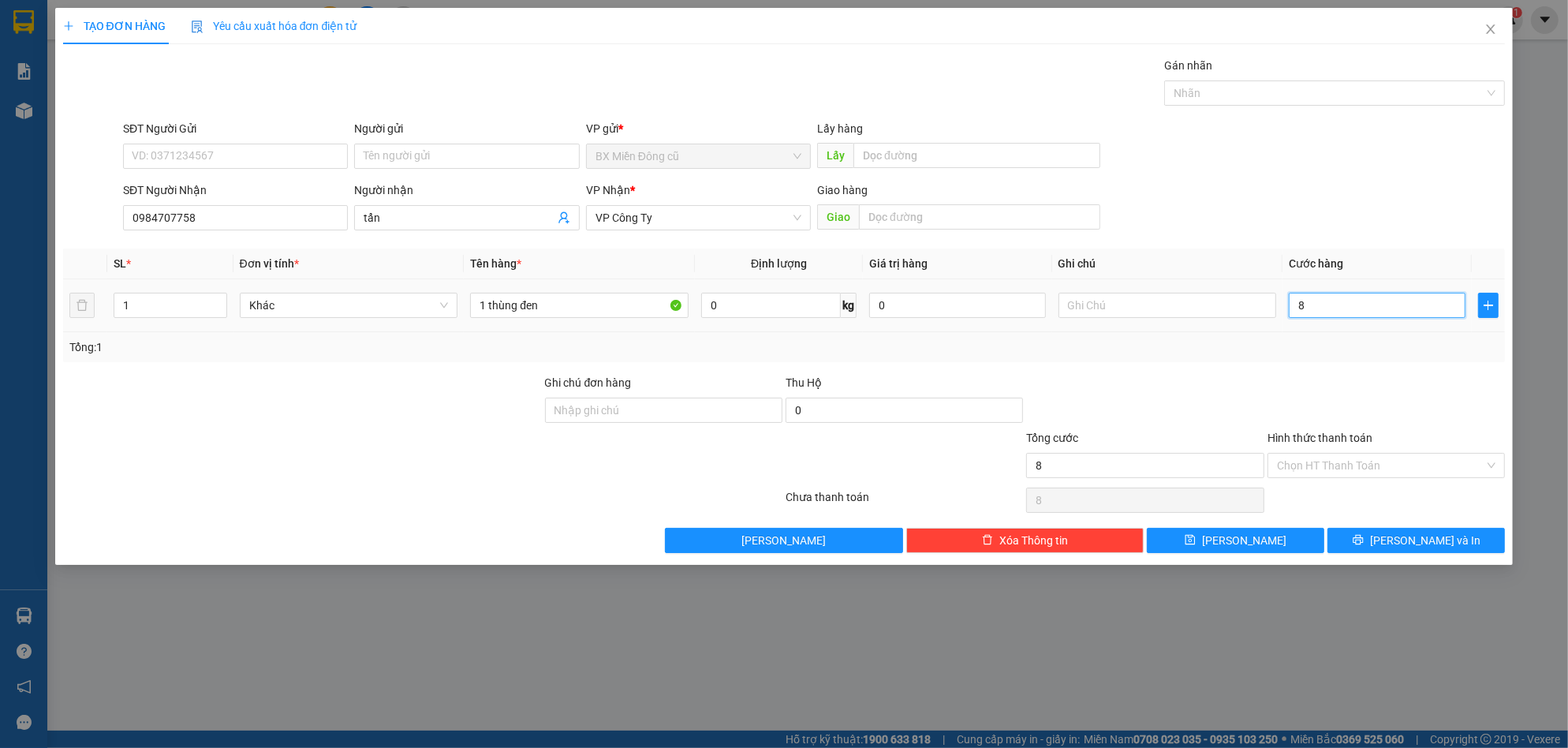
type input "80"
type input "800"
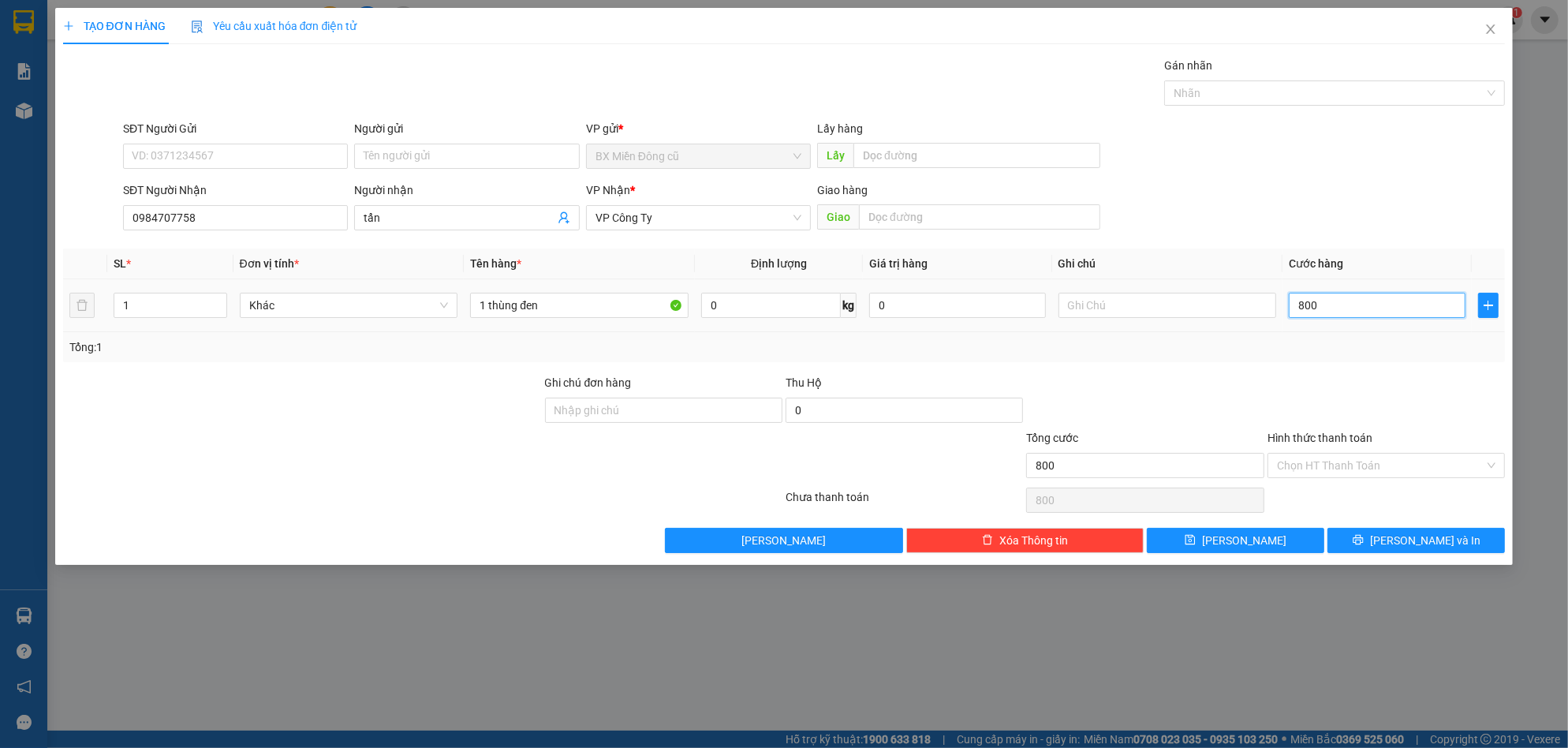
type input "8.000"
type input "80.000"
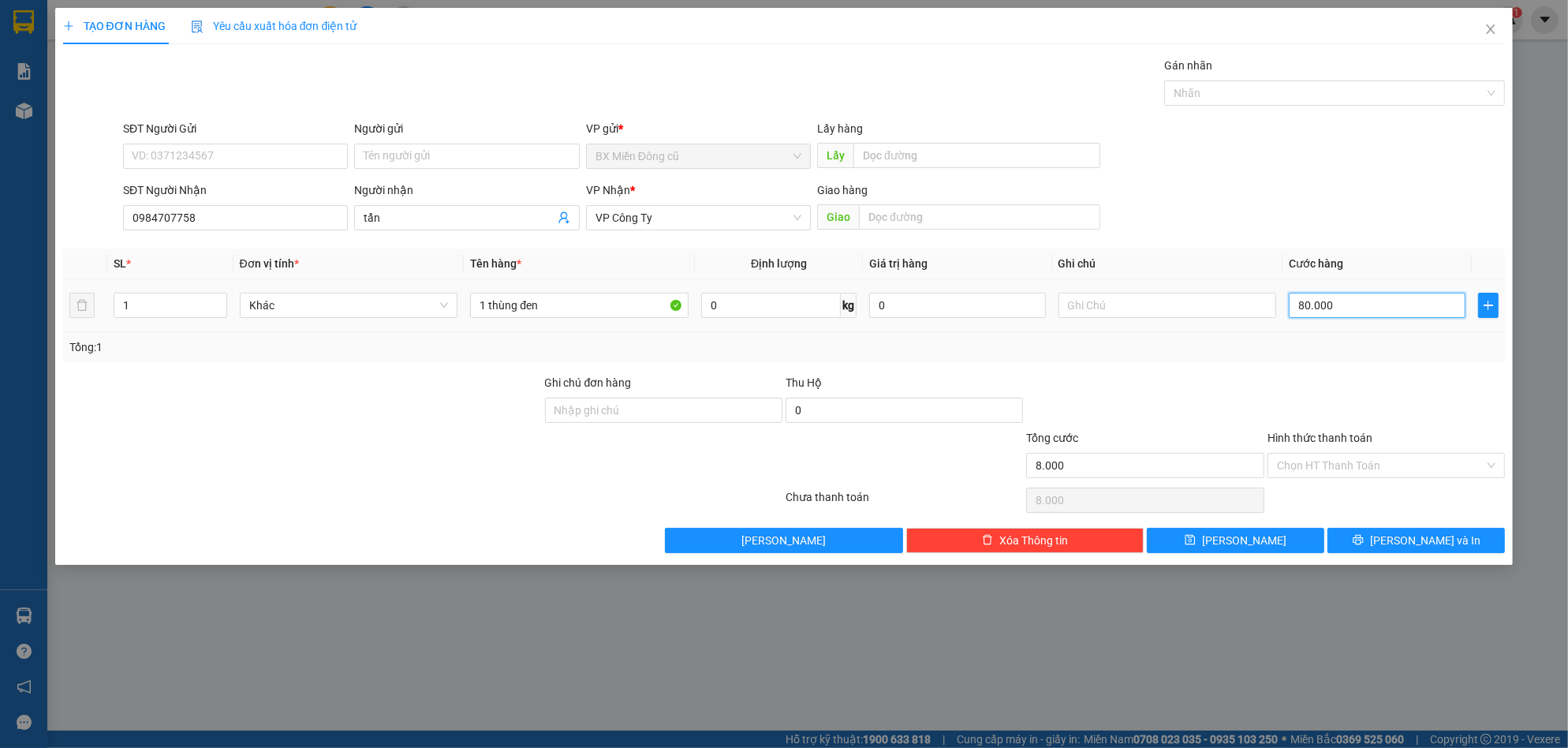
type input "80.000"
type input "800.000"
type input "80.000"
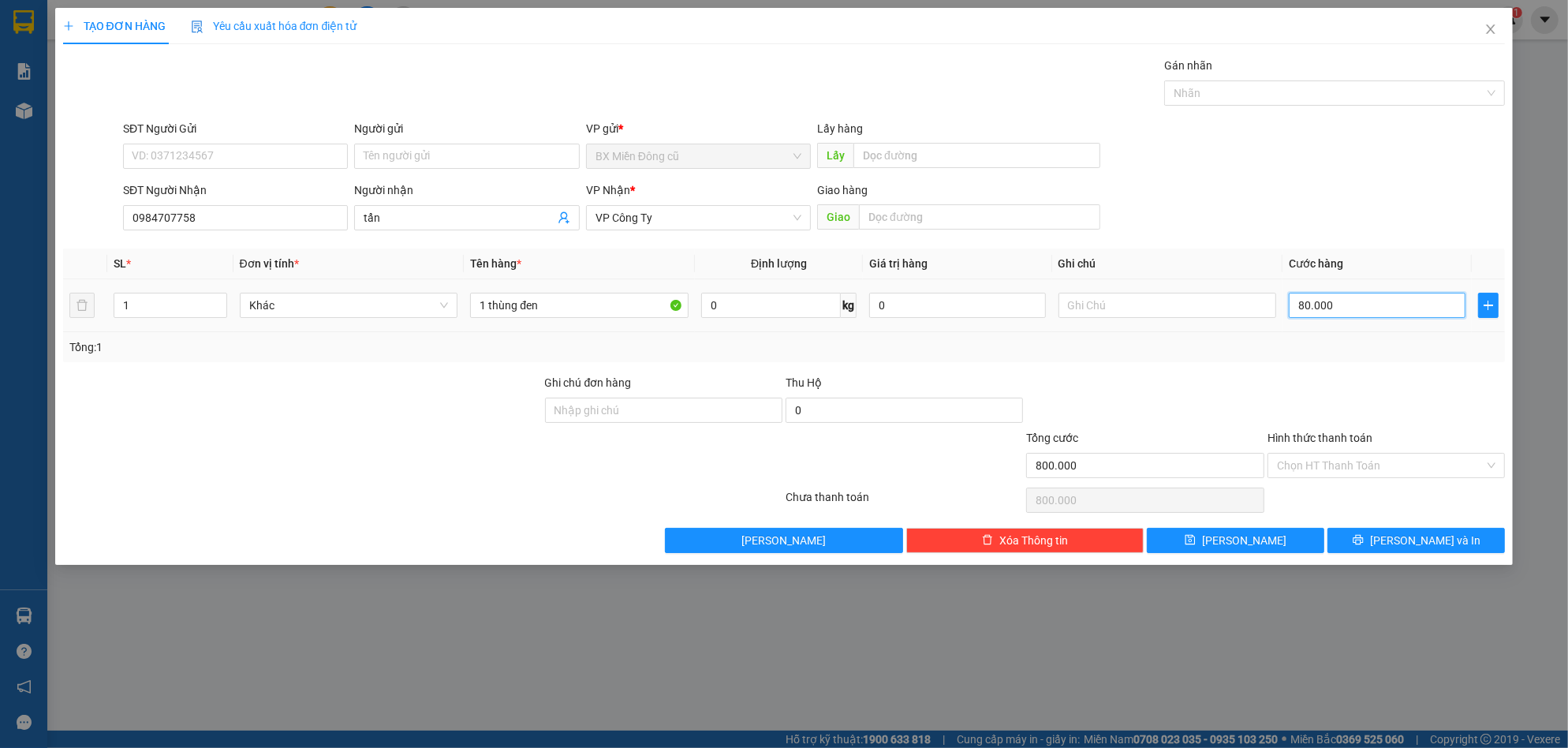
type input "80.000"
click at [1412, 530] on button "[PERSON_NAME] và In" at bounding box center [1417, 540] width 178 height 25
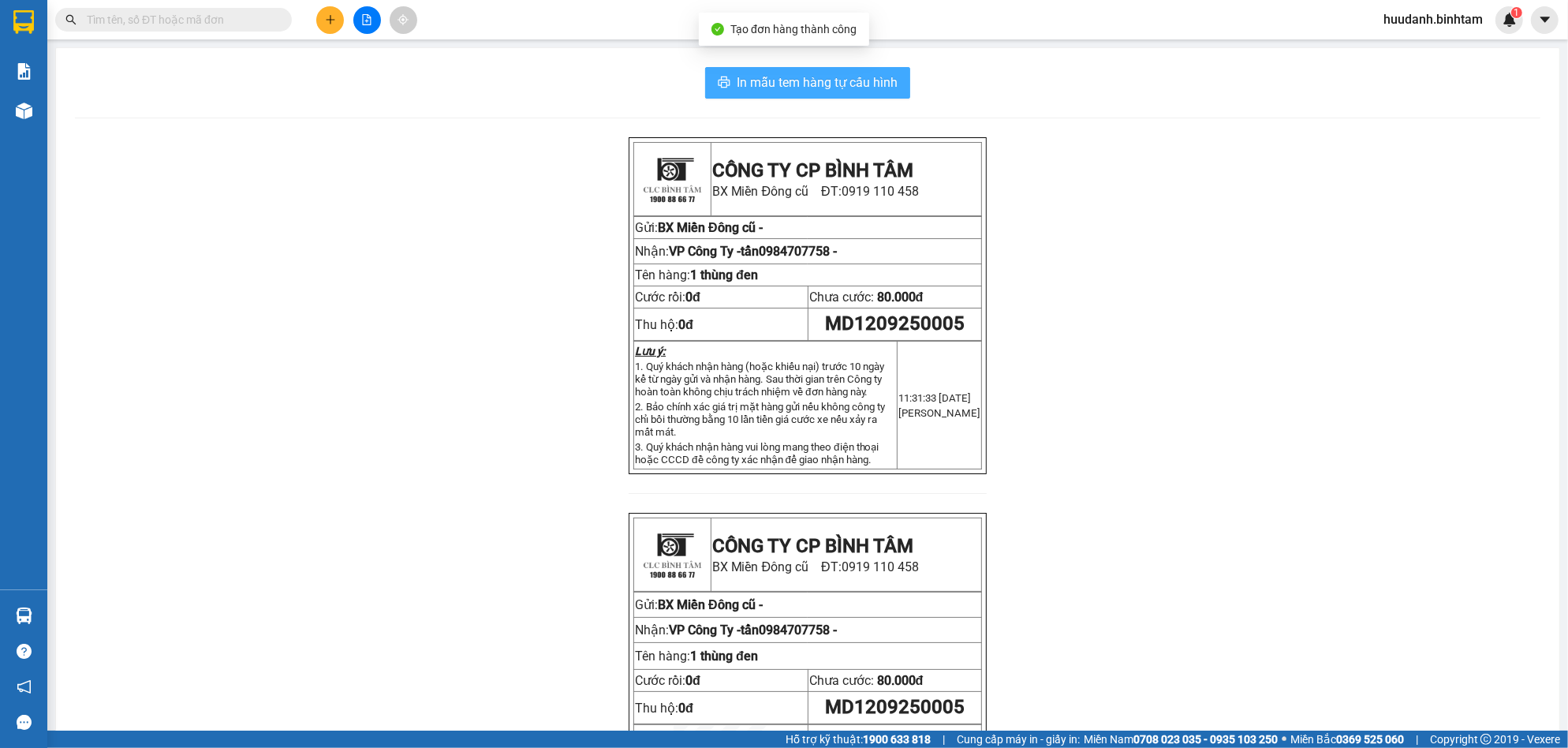
click at [854, 85] on span "In mẫu tem hàng tự cấu hình" at bounding box center [817, 82] width 161 height 20
click at [331, 7] on button at bounding box center [330, 20] width 28 height 28
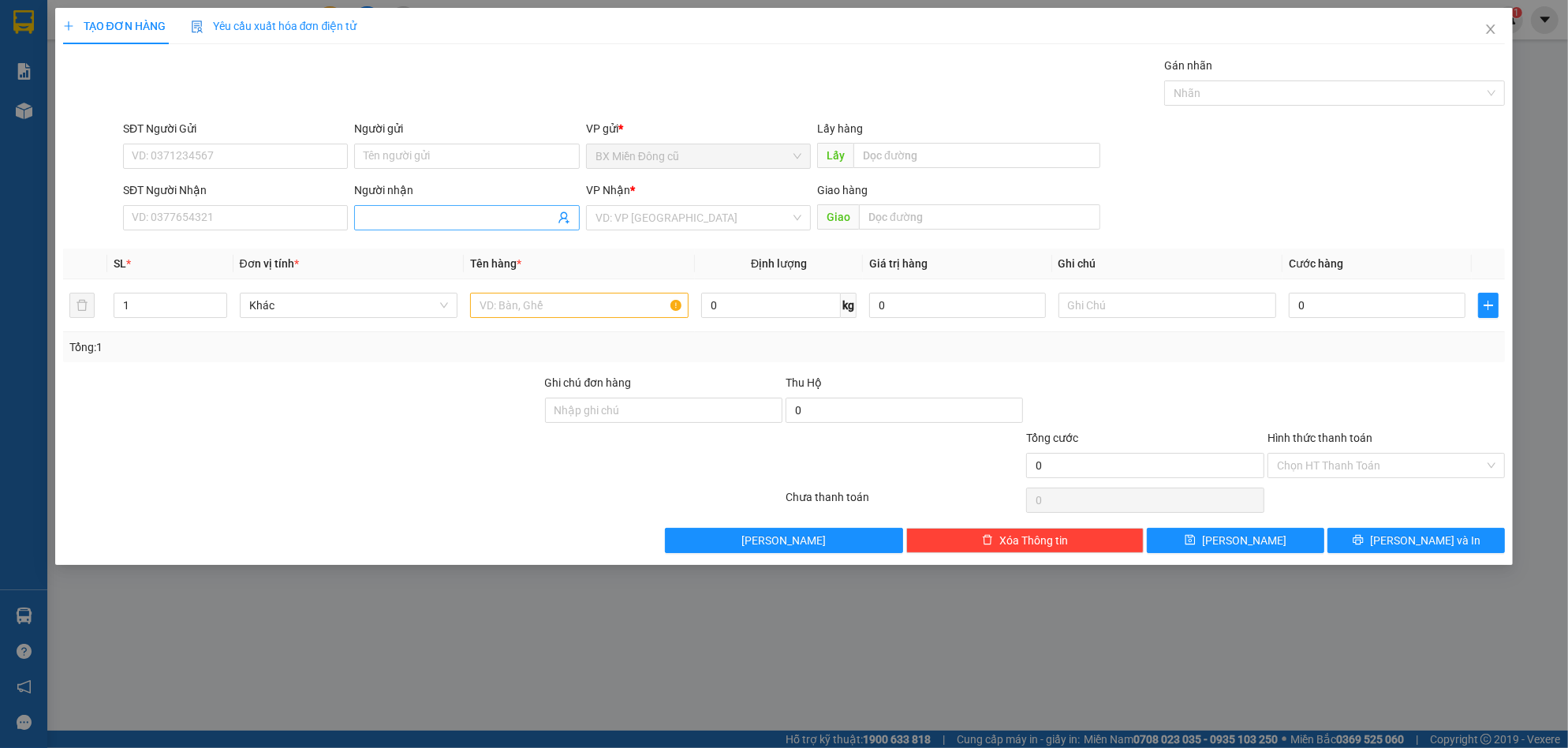
drag, startPoint x: 396, startPoint y: 223, endPoint x: 387, endPoint y: 223, distance: 9.0
click at [394, 223] on input "Người nhận" at bounding box center [459, 218] width 190 height 17
click at [633, 301] on input "text" at bounding box center [579, 305] width 219 height 25
paste input "ùng"
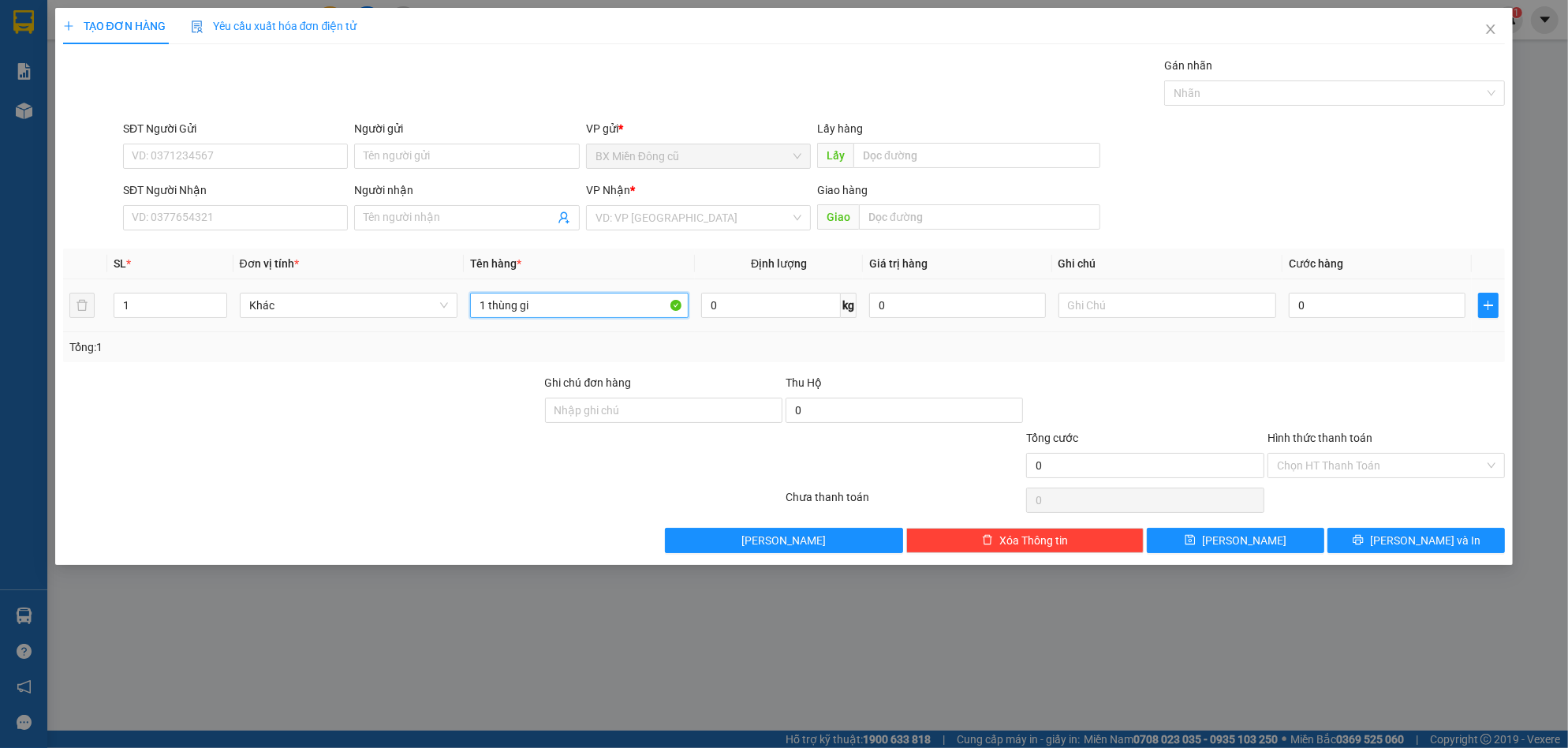
paste input "â"
type input "1 thùng giây"
click at [651, 218] on input "search" at bounding box center [693, 217] width 195 height 24
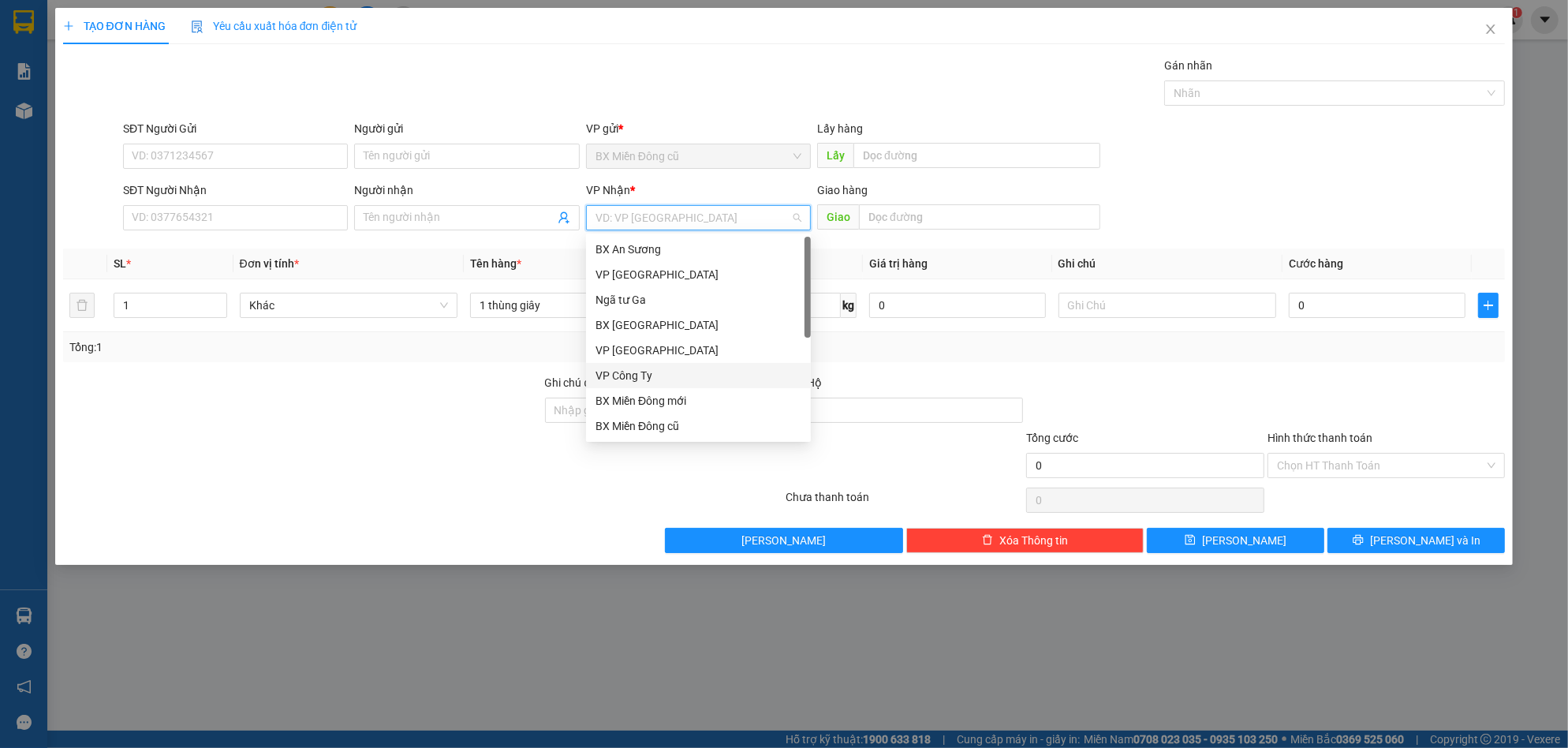
click at [642, 374] on div "VP Công Ty" at bounding box center [698, 375] width 205 height 17
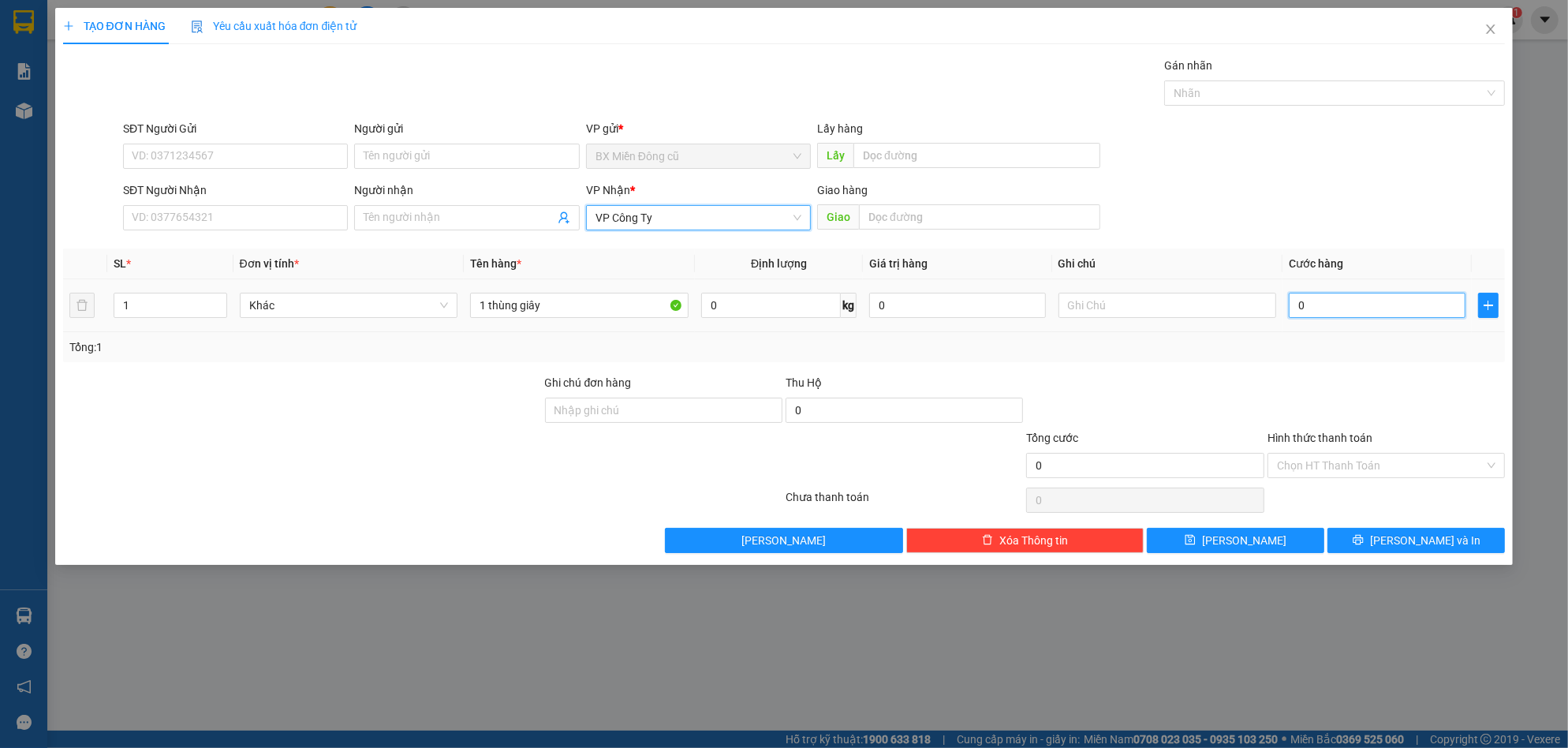
click at [1329, 300] on input "0" at bounding box center [1376, 305] width 177 height 25
type input "1"
type input "10"
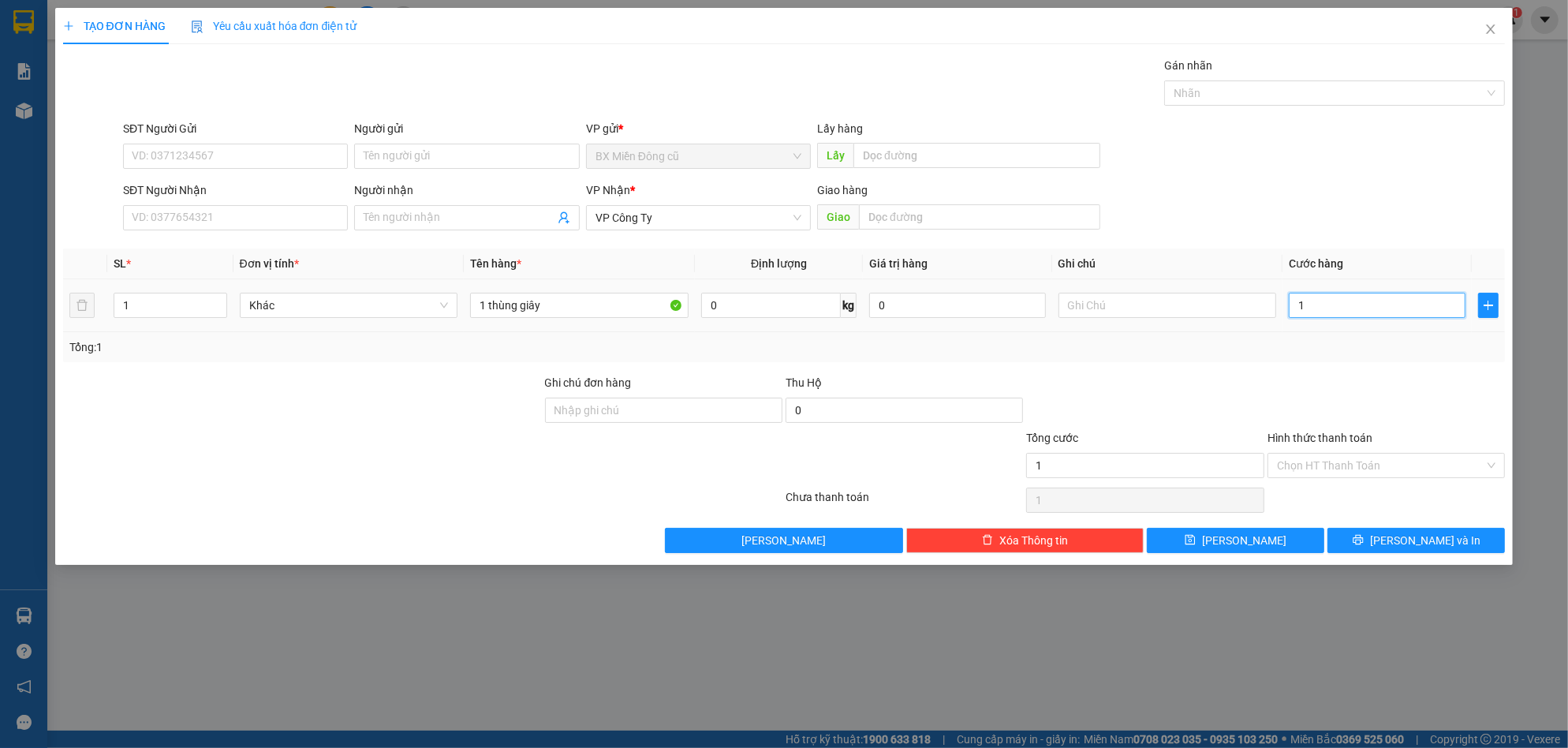
type input "10"
type input "100"
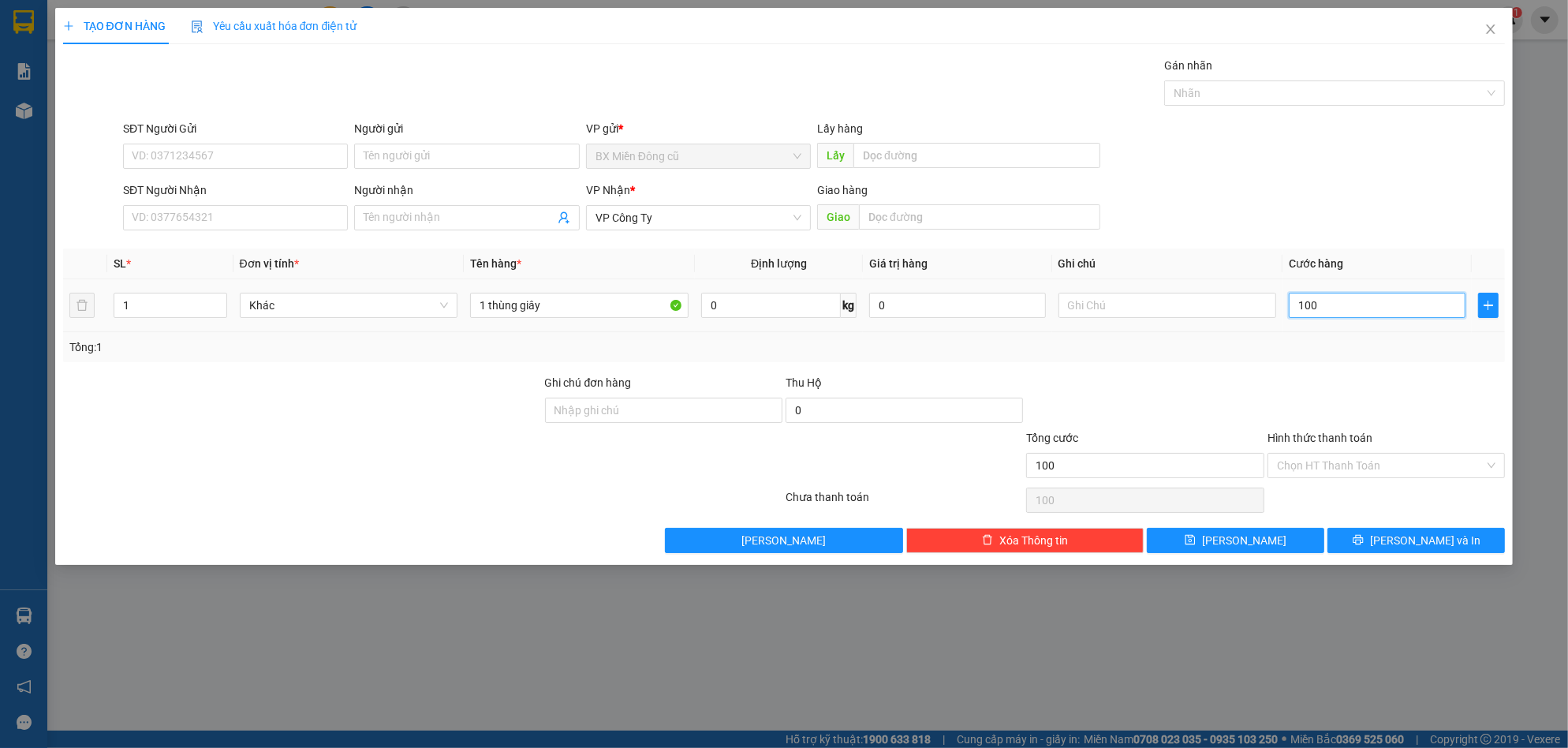
type input "1.000"
type input "10.000"
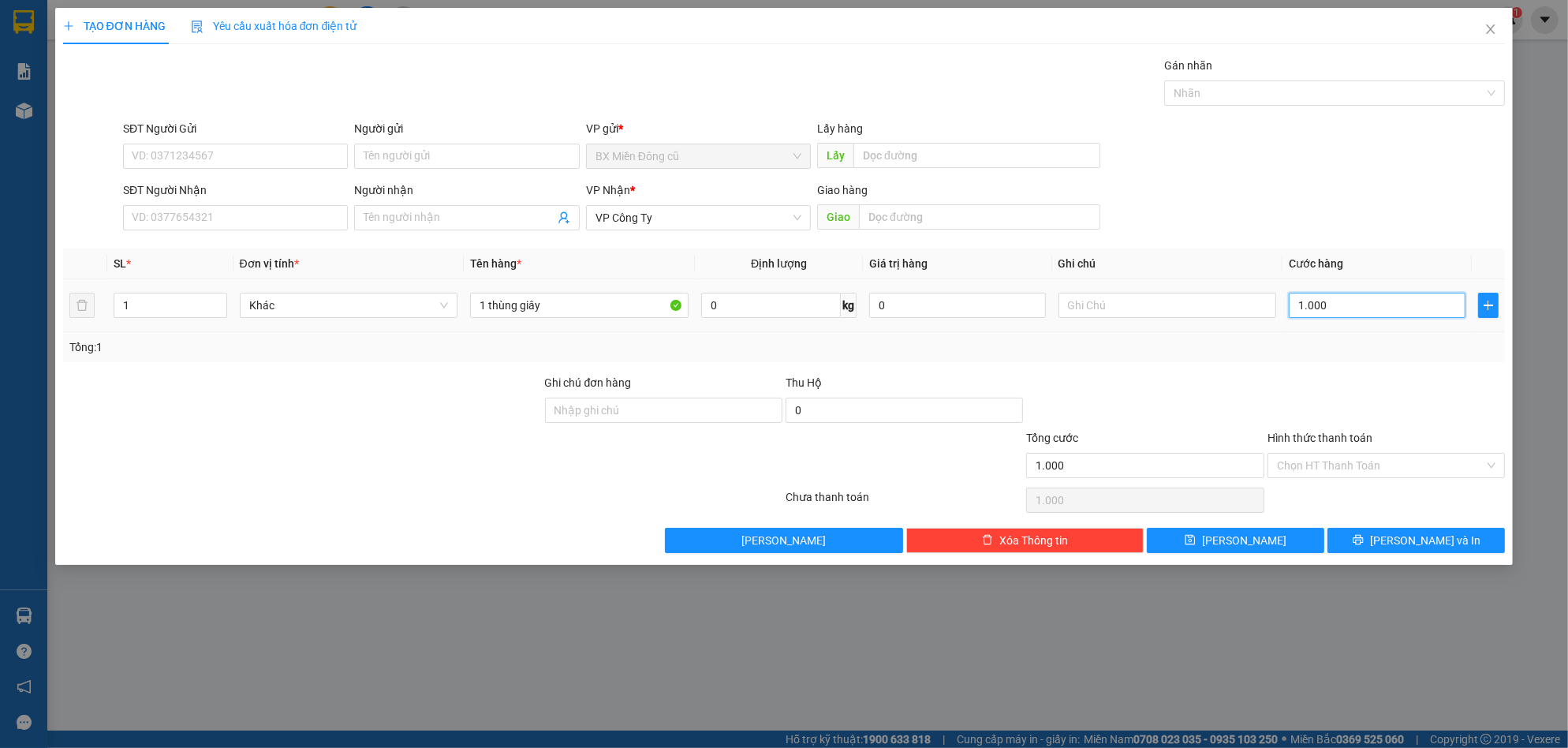
type input "10.000"
type input "100.000"
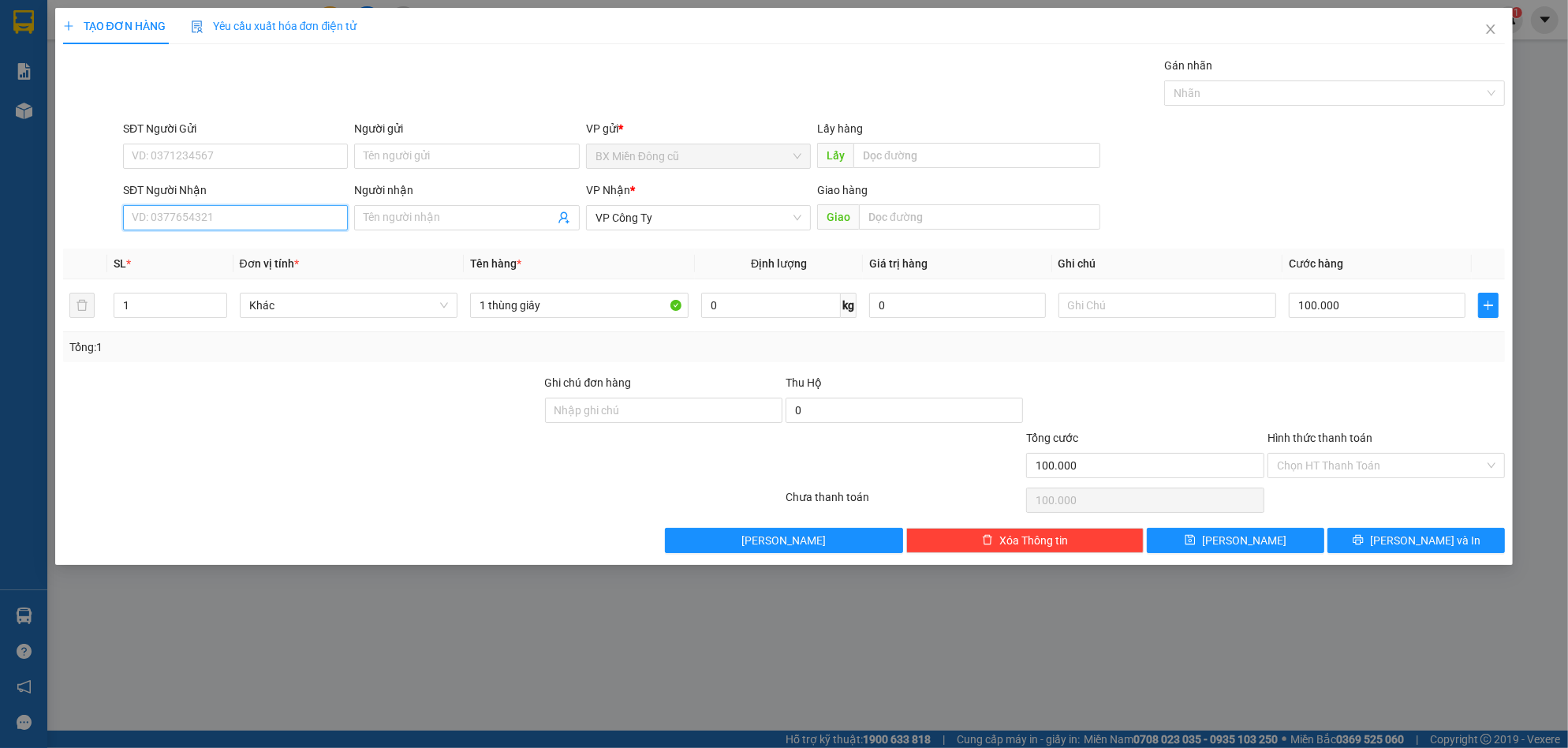
click at [299, 226] on input "SĐT Người Nhận" at bounding box center [235, 218] width 225 height 25
type input "0915173517"
click at [259, 245] on div "0915173517 - Nhân" at bounding box center [235, 249] width 205 height 17
type input "Nhân"
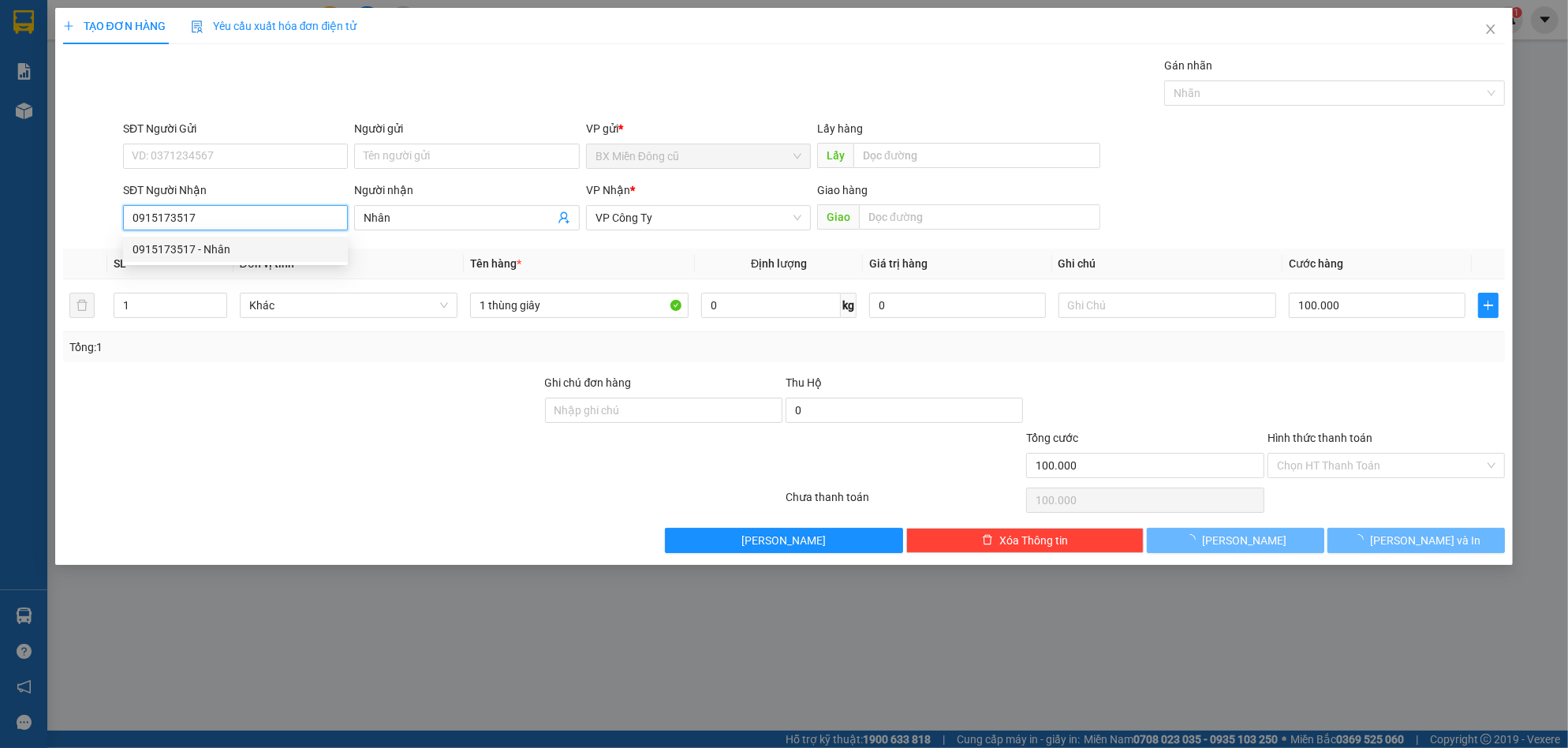
type input "200.000"
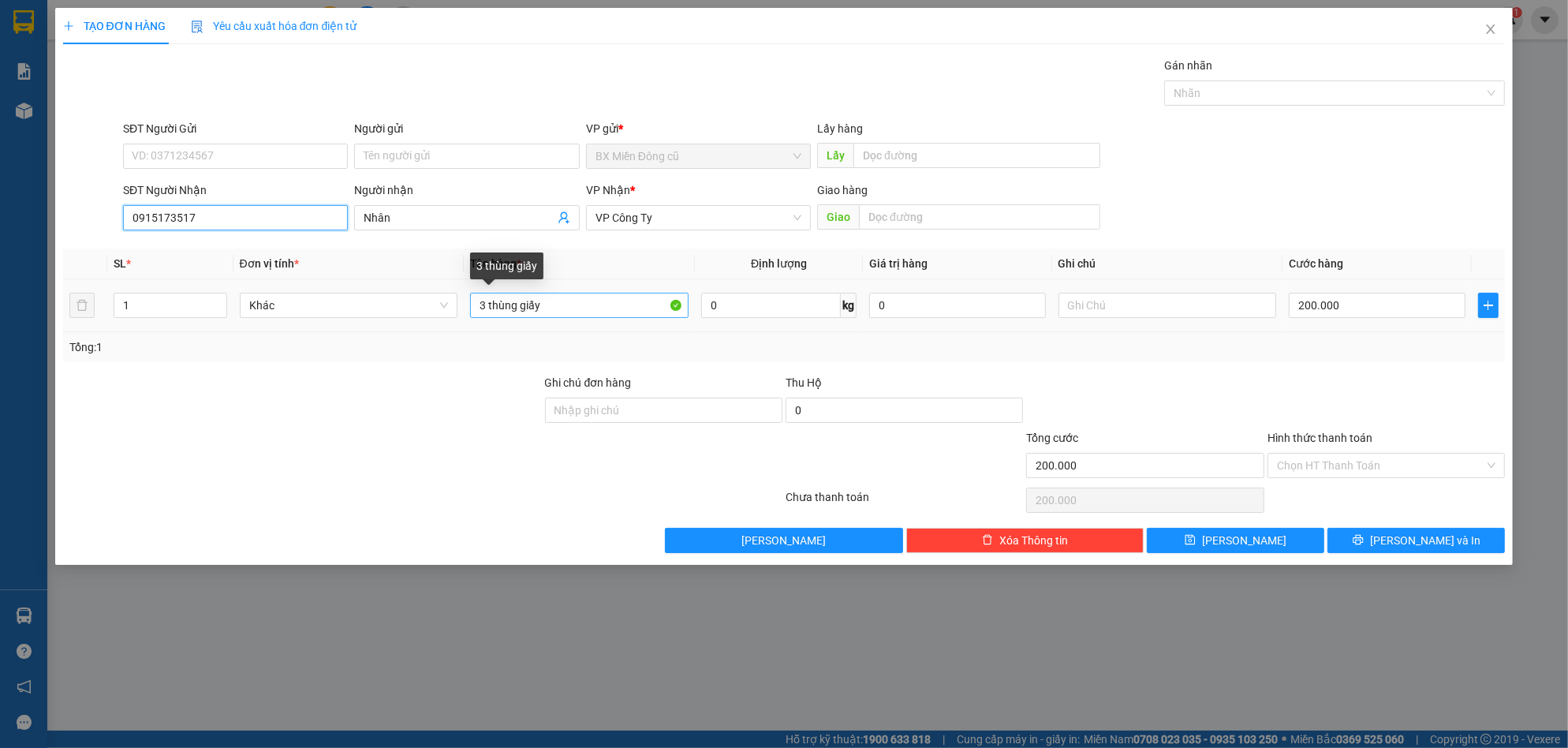
type input "0915173517"
click at [488, 307] on input "3 thùng giấy" at bounding box center [579, 305] width 219 height 25
click at [484, 307] on input "3 thùng giấy" at bounding box center [579, 305] width 219 height 25
type input "1 thùng giấy"
click at [1355, 301] on input "200.000" at bounding box center [1376, 305] width 177 height 25
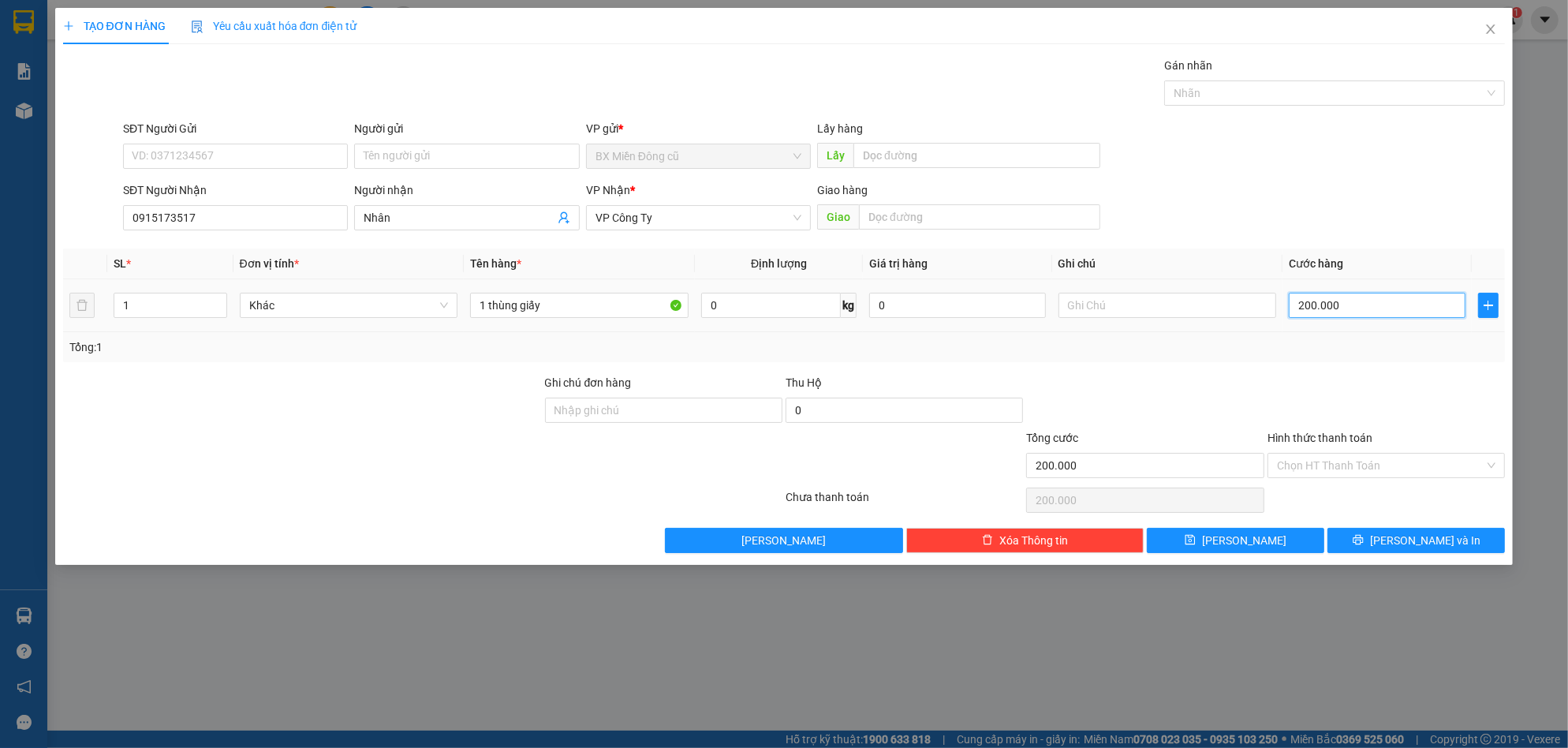
type input "0"
type input "1"
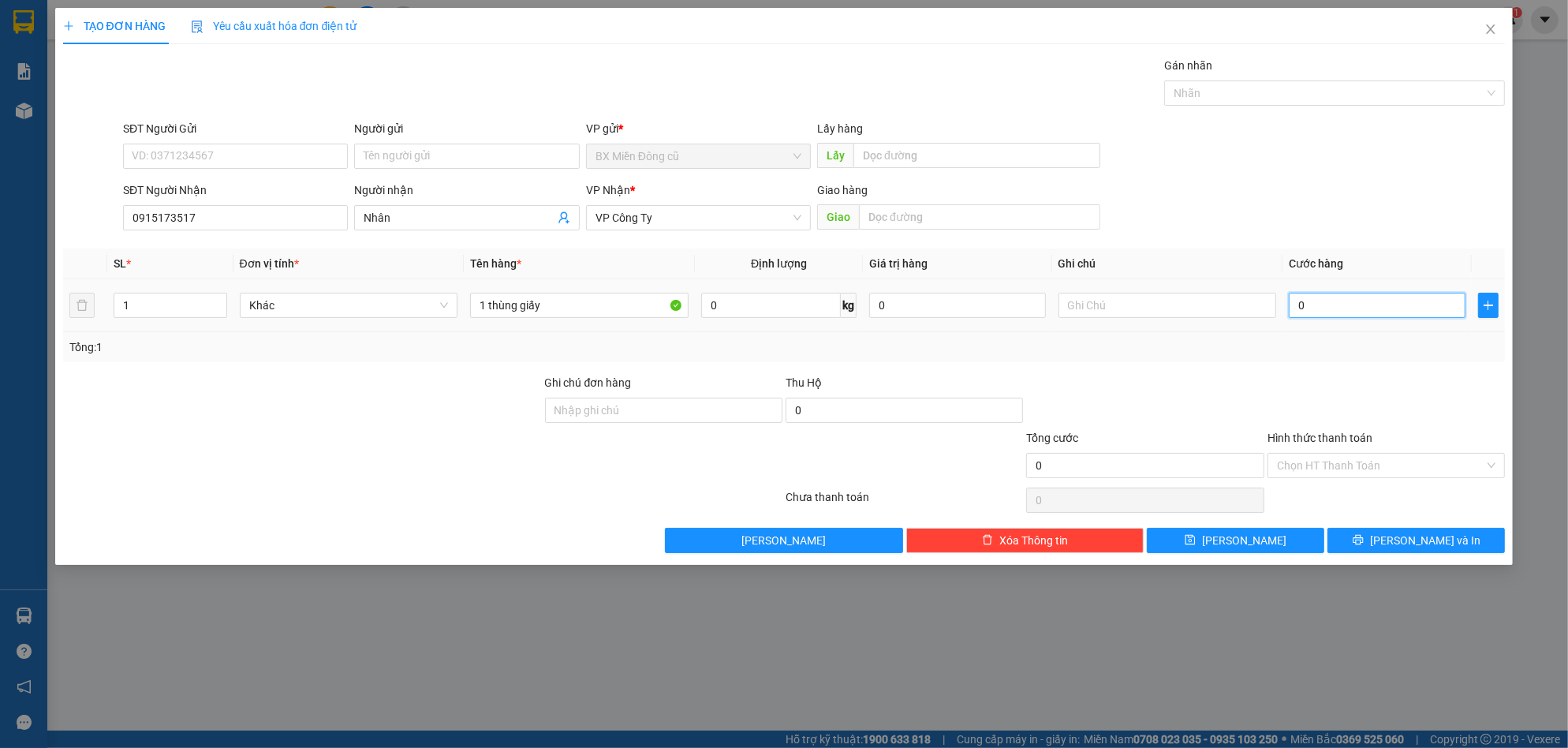
type input "01"
type input "10"
type input "0.100"
type input "100"
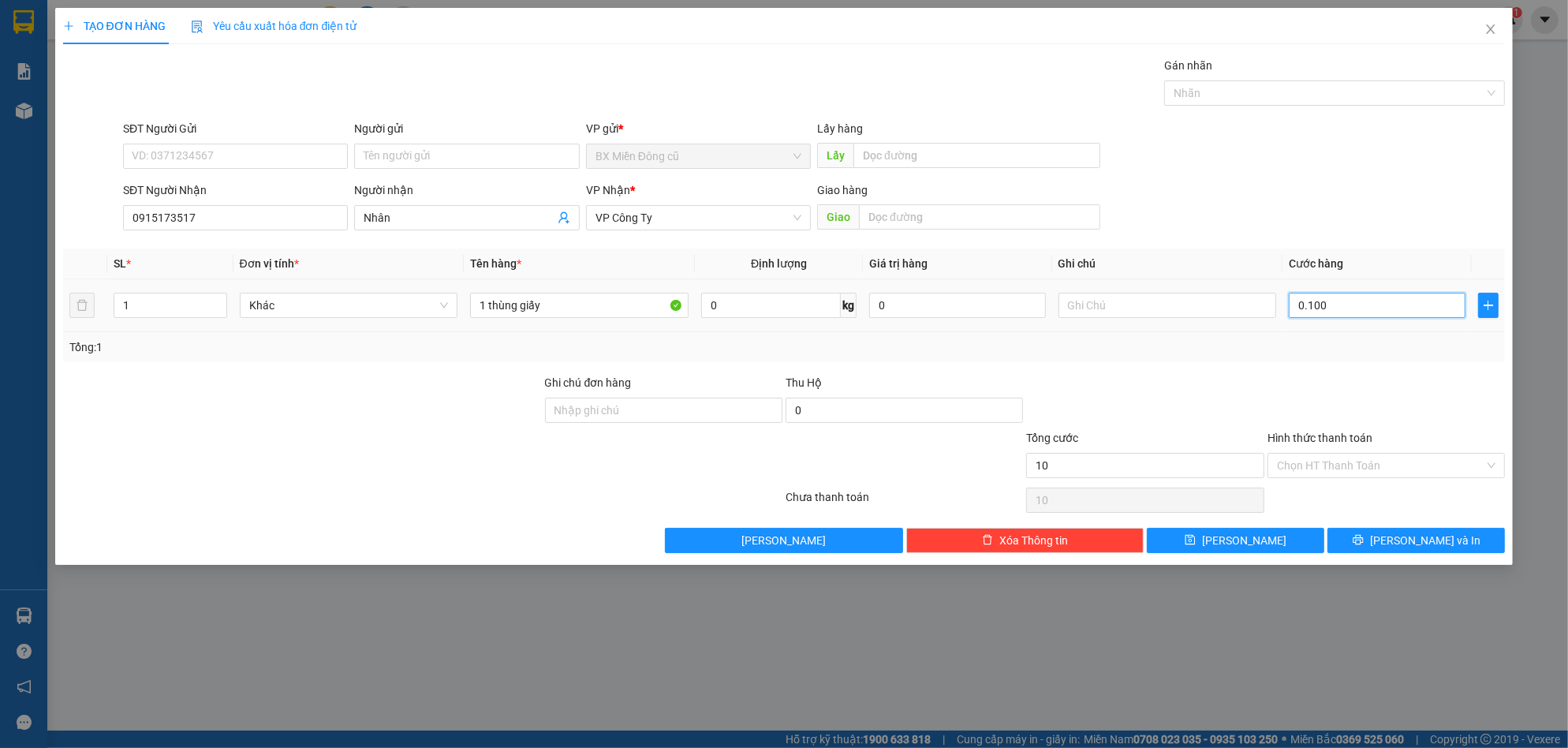
type input "100"
type input "1.000"
type input "01.000"
type input "10.000"
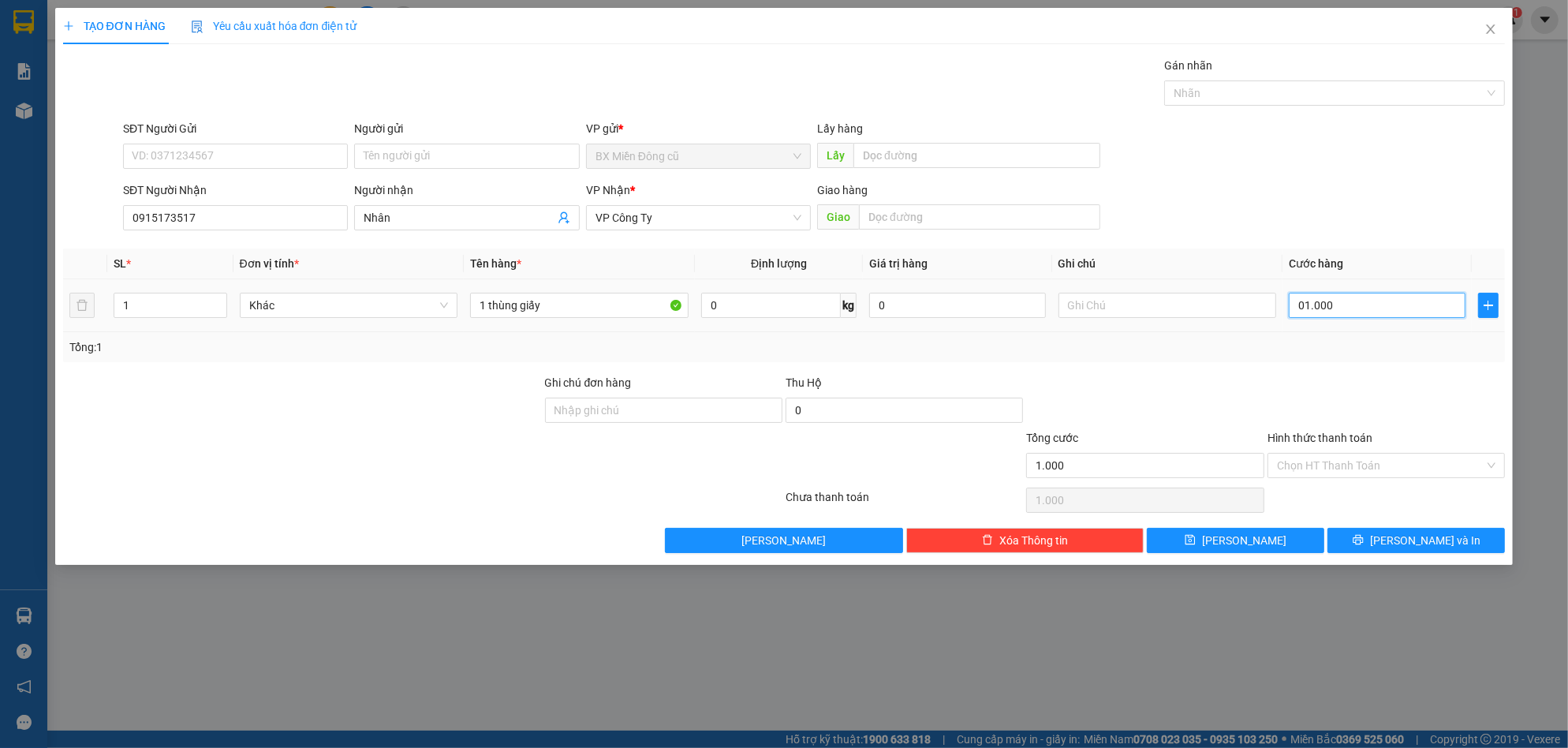
type input "10.000"
type input "010.000"
type input "100.000"
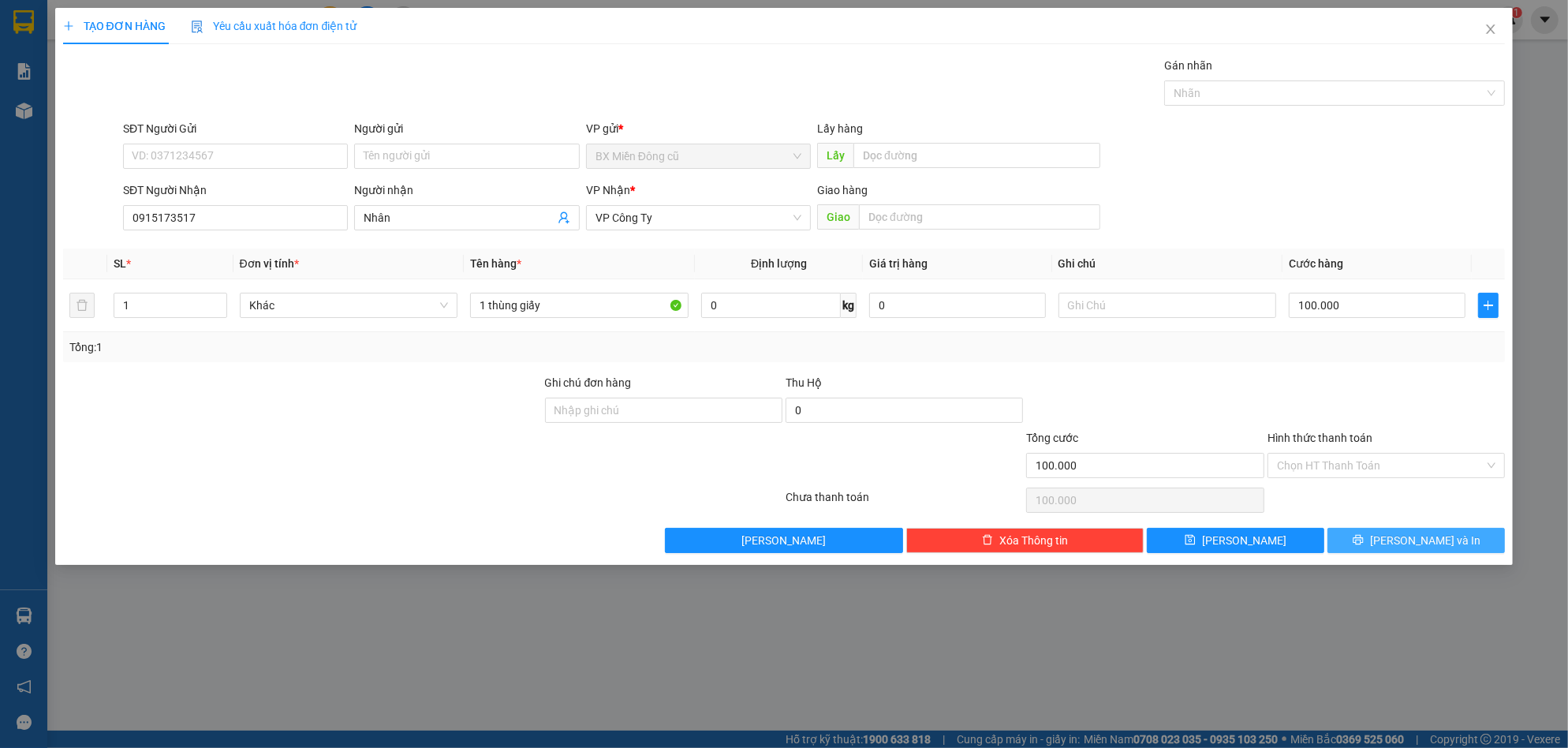
click at [1363, 540] on icon "printer" at bounding box center [1358, 539] width 11 height 11
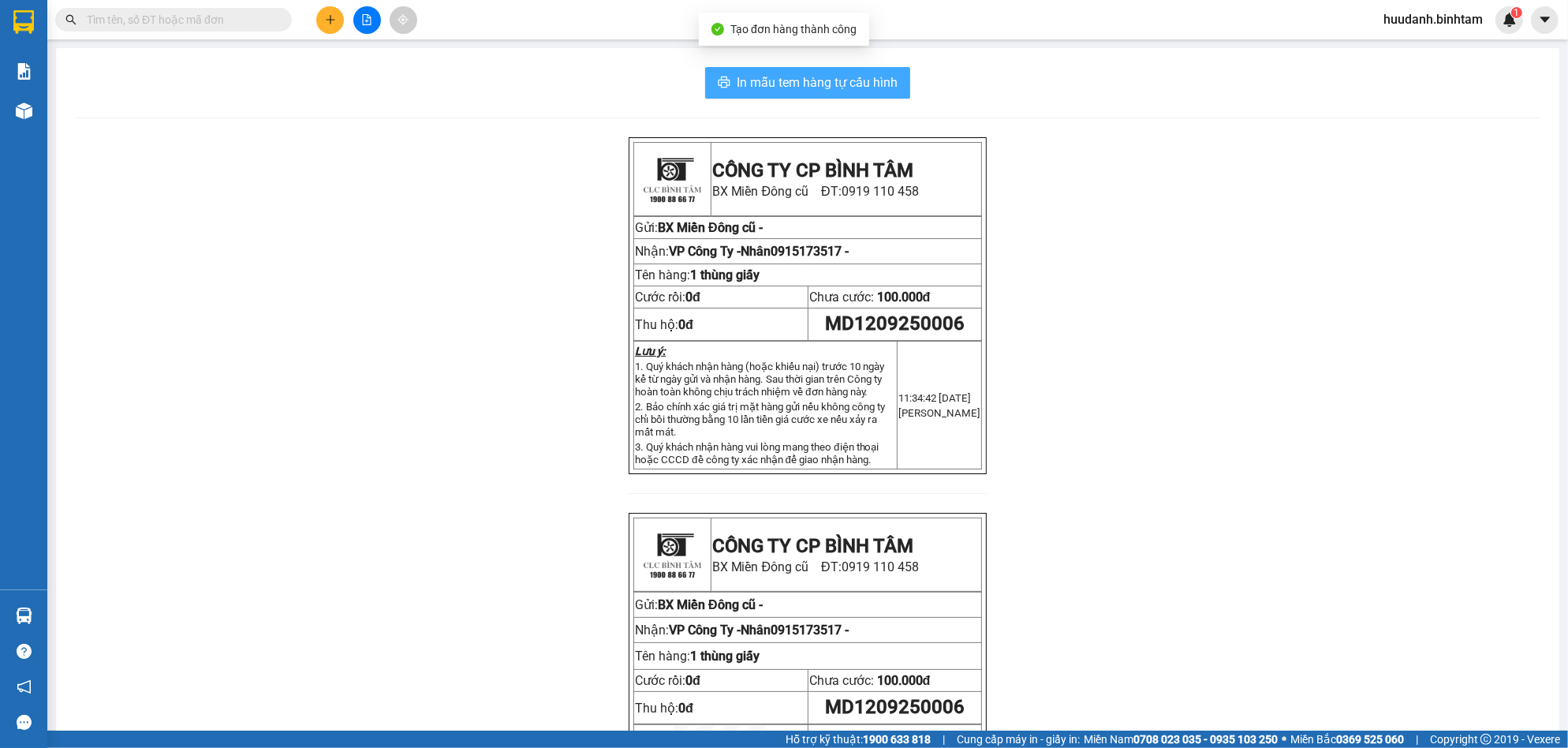
click at [871, 72] on span "In mẫu tem hàng tự cấu hình" at bounding box center [817, 82] width 161 height 20
click at [325, 24] on icon "plus" at bounding box center [330, 19] width 11 height 11
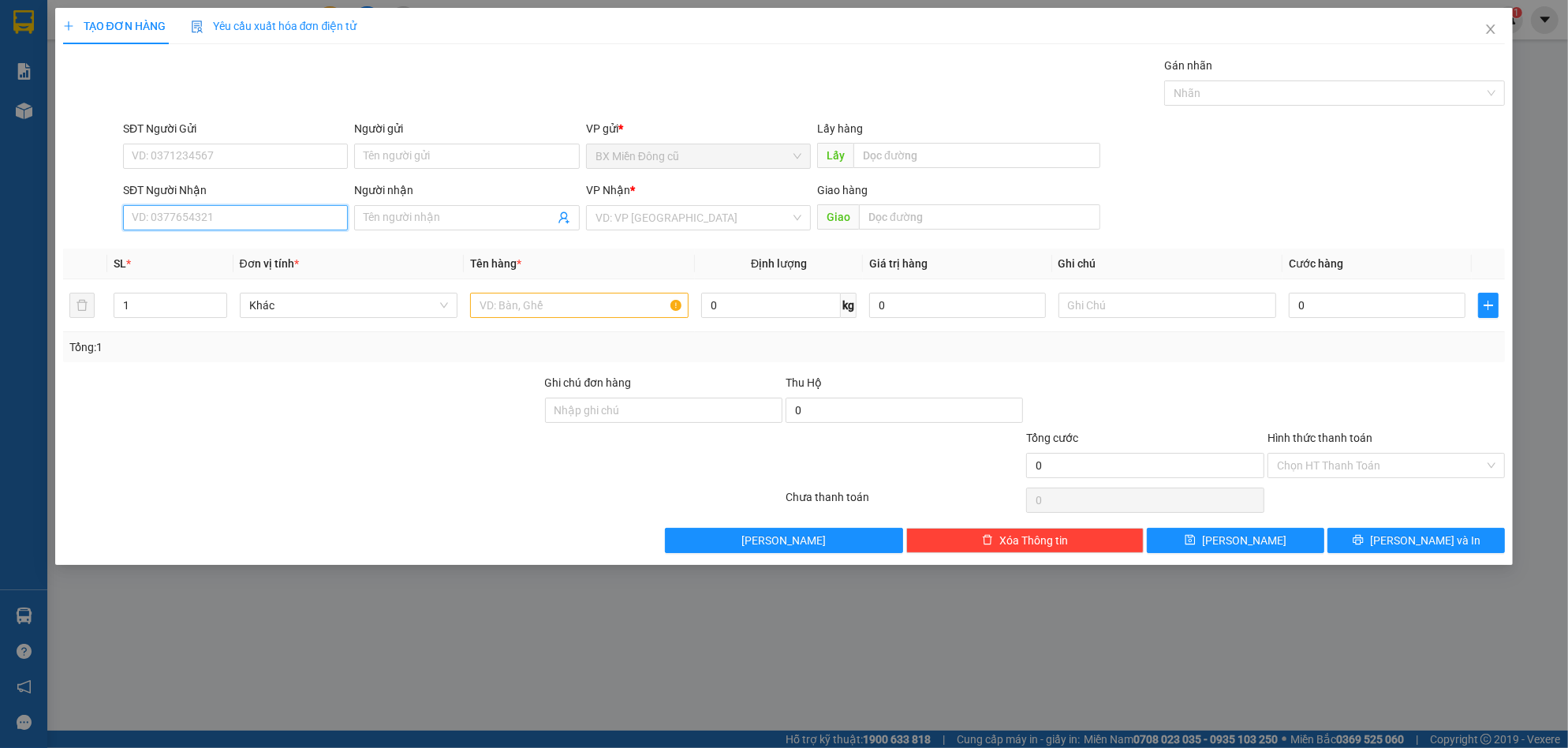
click at [299, 212] on input "SĐT Người Nhận" at bounding box center [235, 218] width 225 height 25
type input "0903599222"
click at [257, 249] on div "0903599222 - [GEOGRAPHIC_DATA]" at bounding box center [235, 249] width 205 height 17
type input "[GEOGRAPHIC_DATA]"
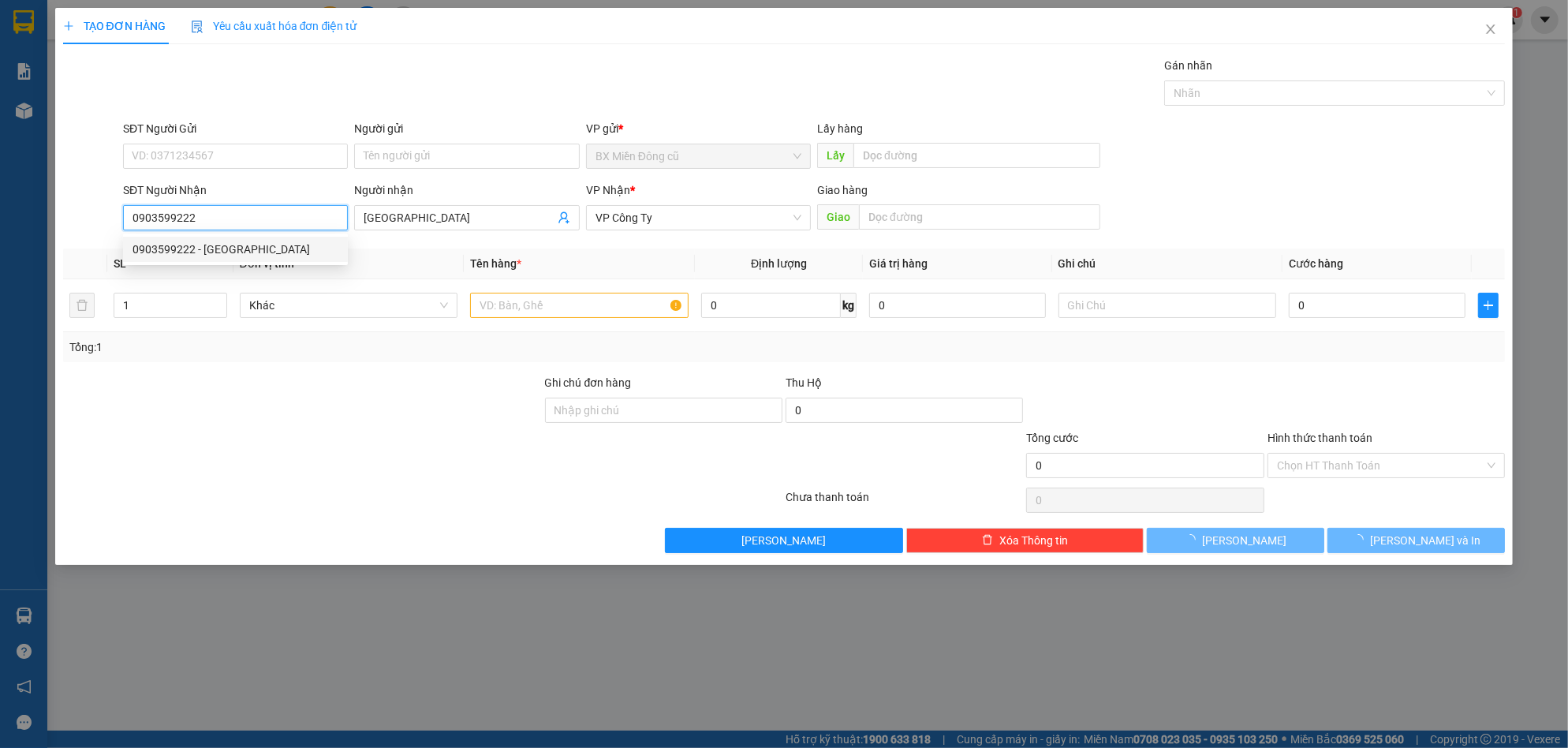
type input "70.000"
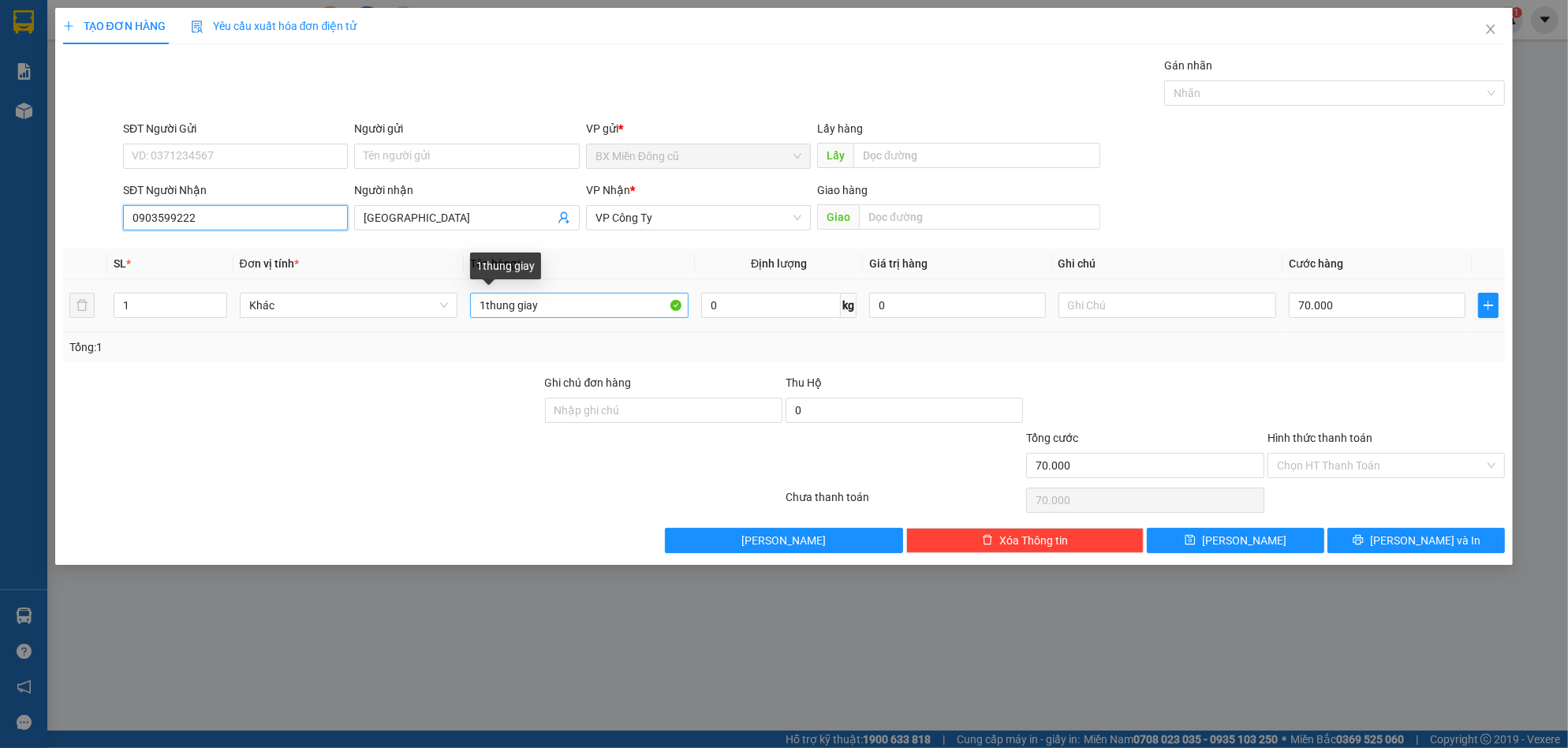
type input "0903599222"
click at [576, 312] on input "1thung giay" at bounding box center [579, 305] width 219 height 25
type input "1"
paste input "ê"
paste input "ệ"
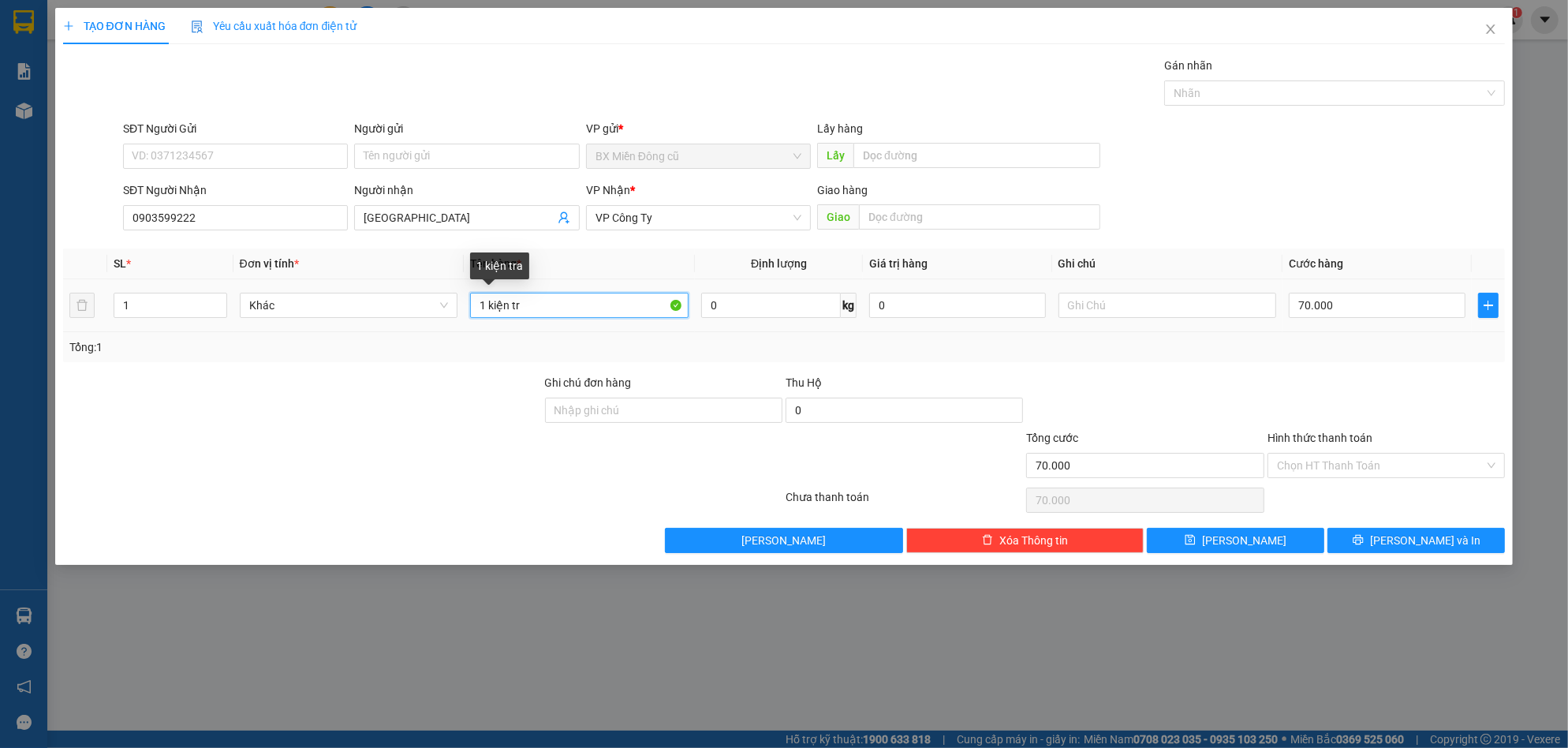
paste input "ă"
paste input "ắng"
type input "1 kiện trắng"
click at [1359, 304] on input "70.000" at bounding box center [1376, 305] width 177 height 25
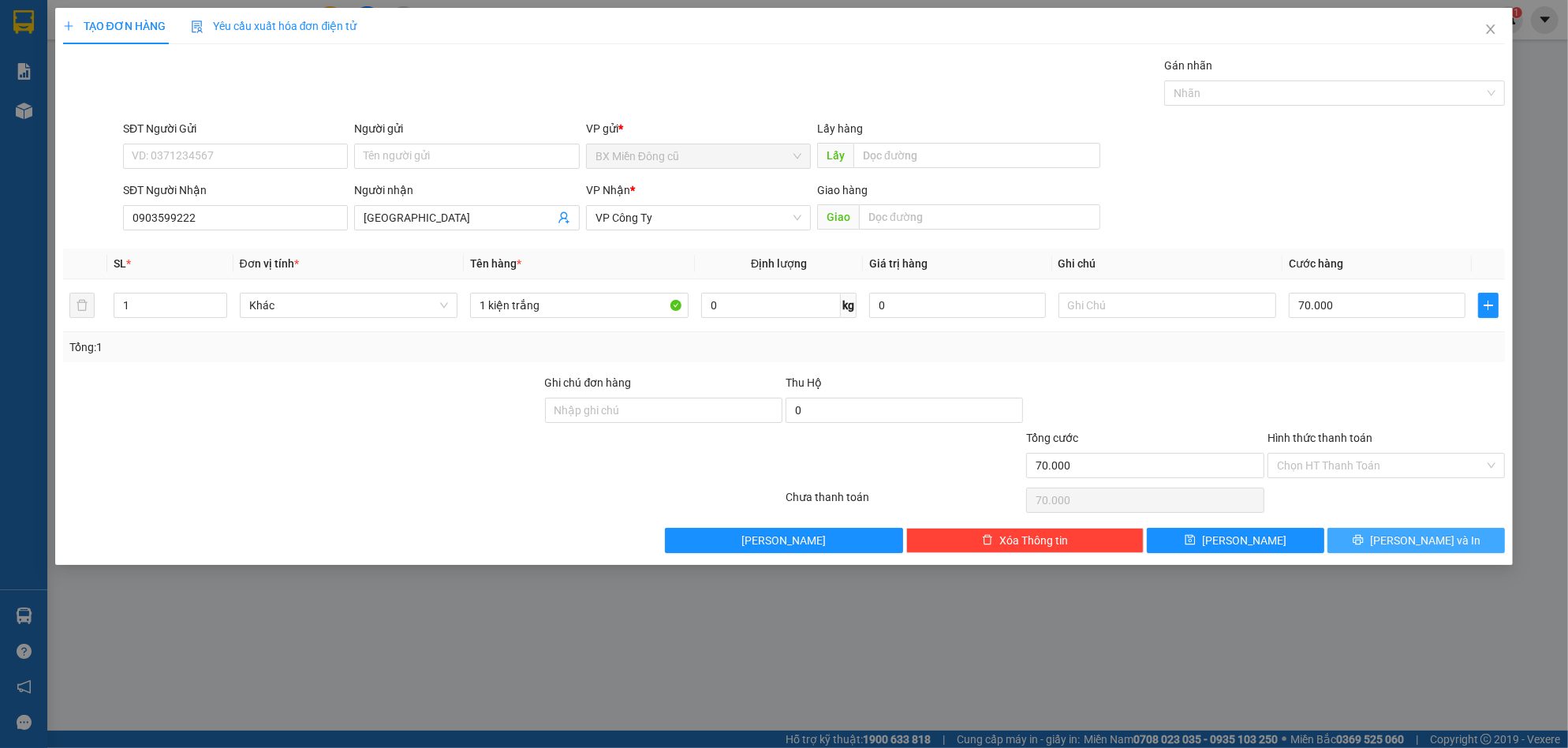
click at [1405, 540] on span "[PERSON_NAME] và In" at bounding box center [1425, 541] width 111 height 17
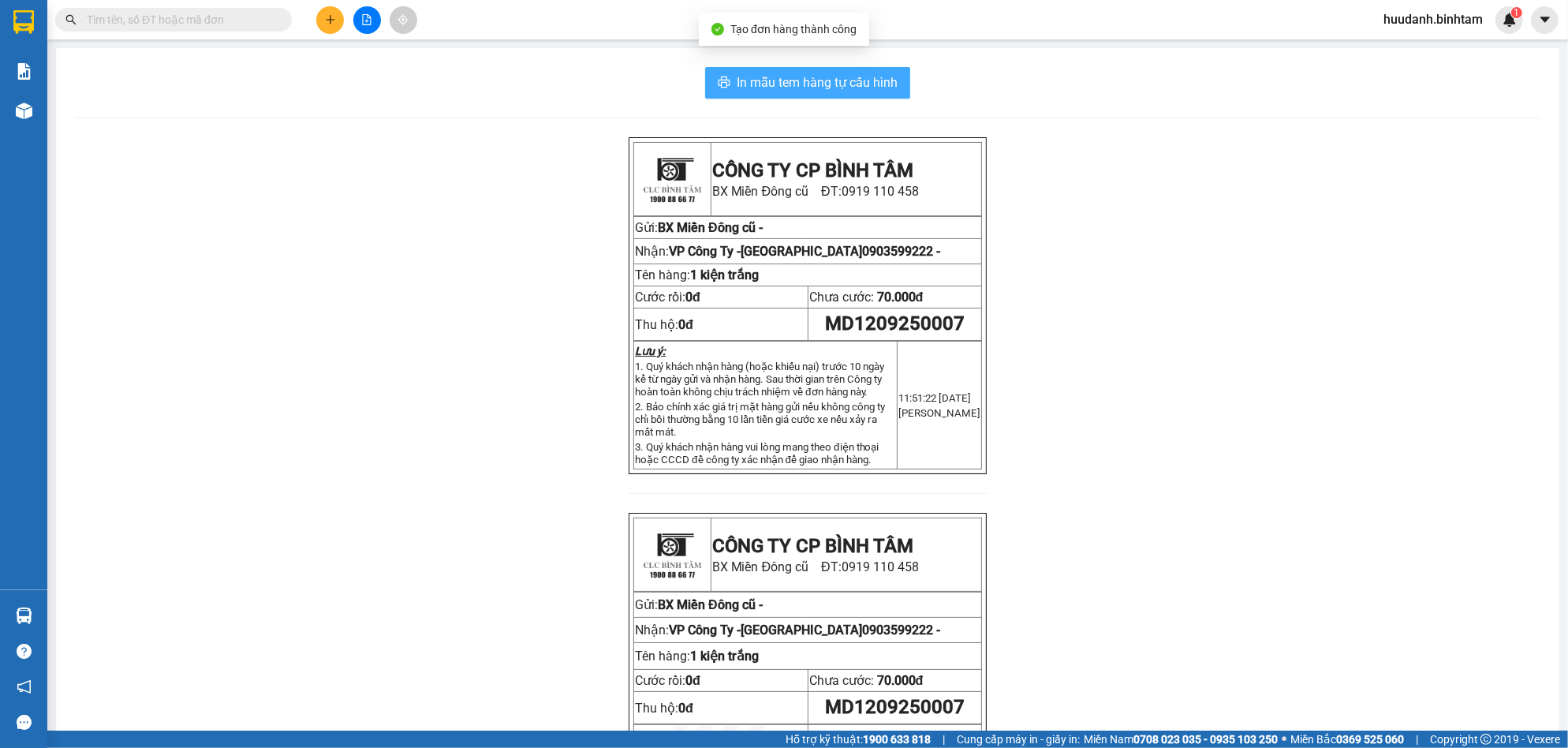
click at [810, 73] on span "In mẫu tem hàng tự cấu hình" at bounding box center [817, 82] width 161 height 20
